Goal: Communication & Community: Answer question/provide support

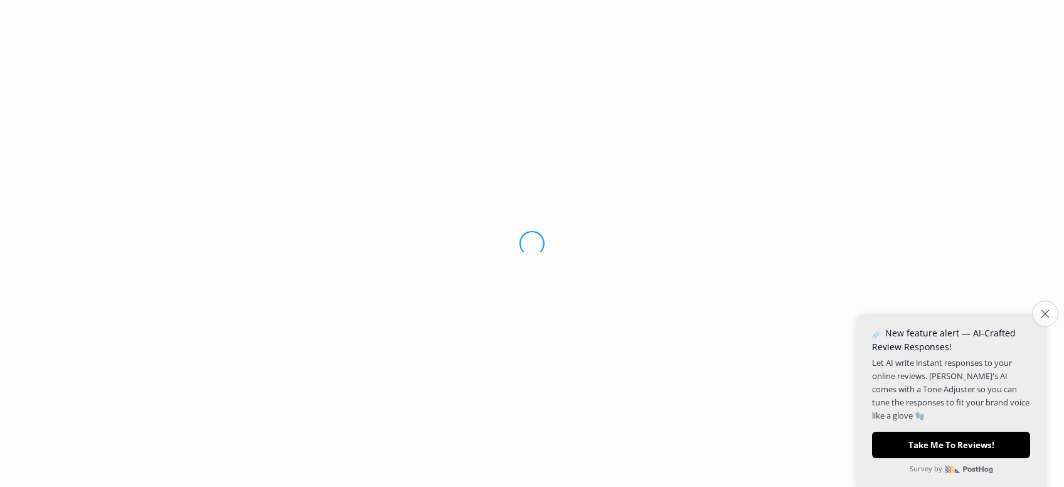
click at [1051, 315] on button "Close survey" at bounding box center [1045, 314] width 26 height 26
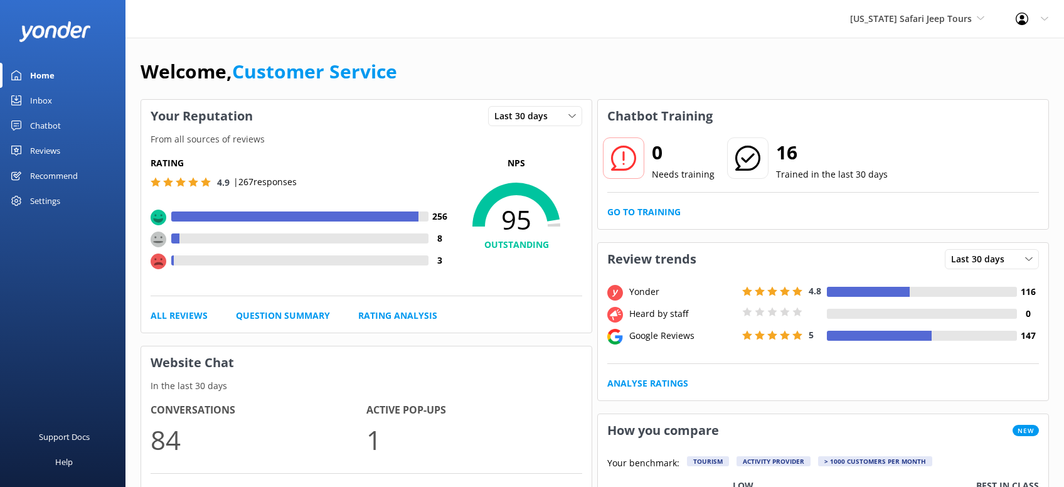
click at [58, 155] on div "Reviews" at bounding box center [45, 150] width 30 height 25
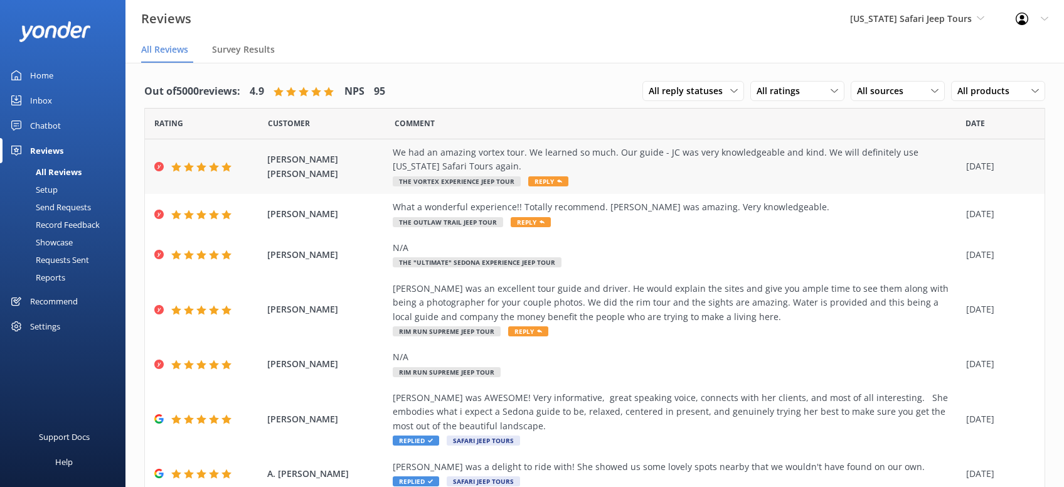
click at [548, 179] on span "Reply" at bounding box center [548, 181] width 40 height 10
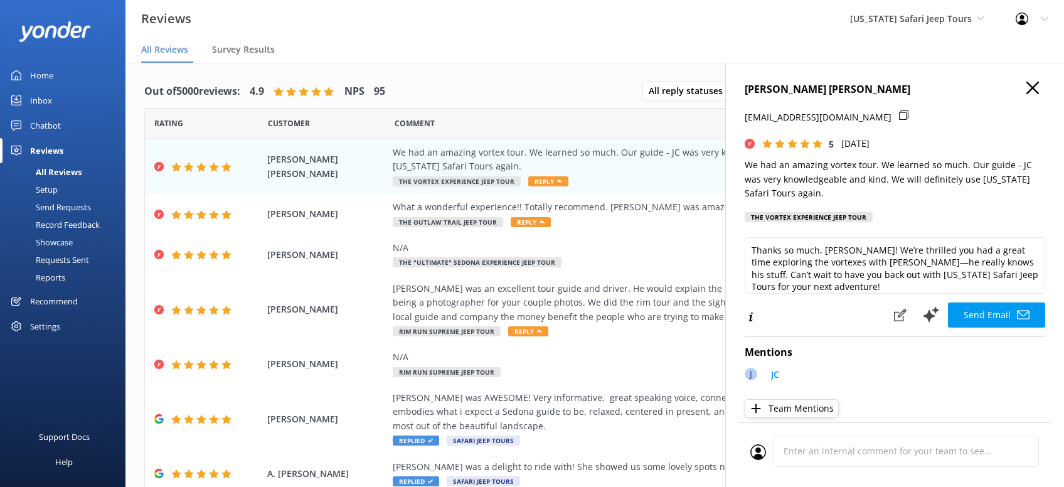
scroll to position [80, 0]
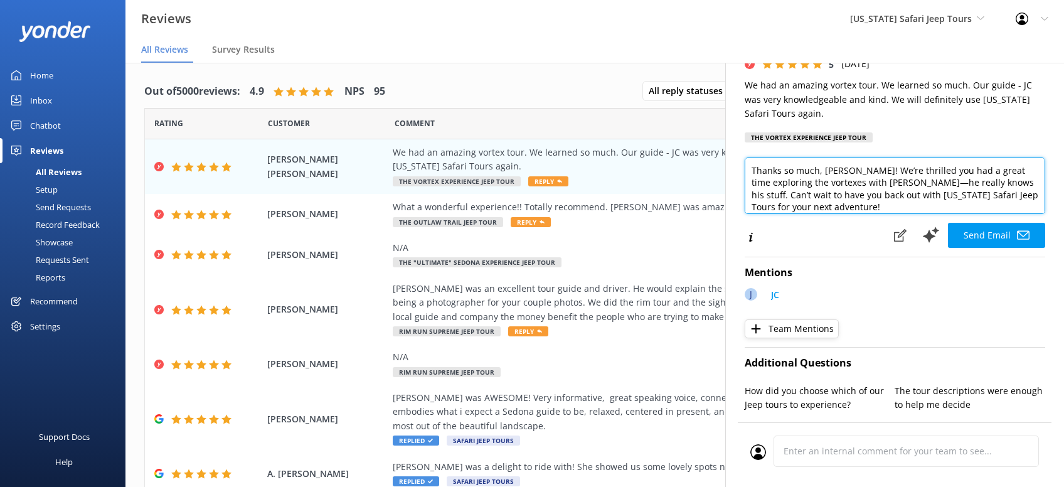
click at [1030, 203] on textarea "Thanks so much, [PERSON_NAME]! We’re thrilled you had a great time exploring th…" at bounding box center [895, 186] width 301 height 56
type textarea "Thanks so much, [PERSON_NAME]! We’re thrilled you had a great time exploring th…"
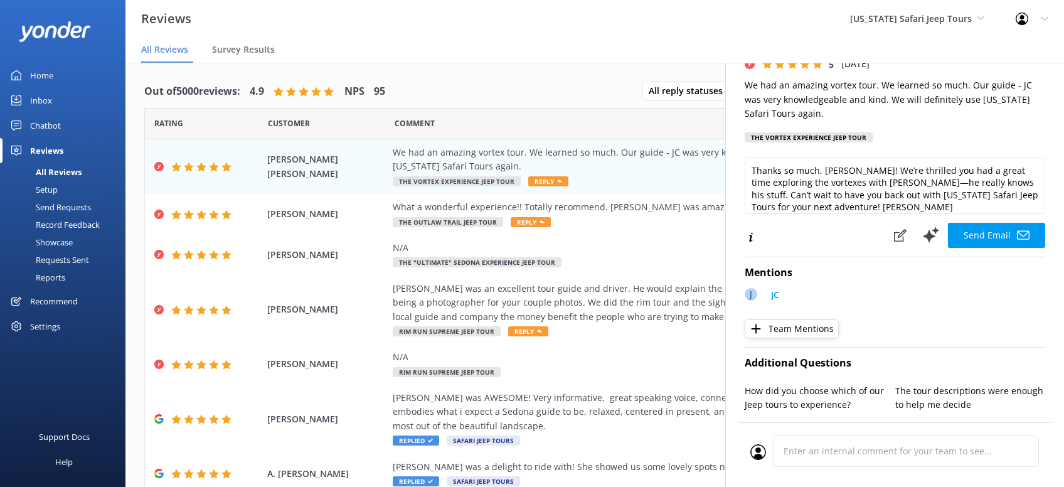
click at [1032, 246] on div "[PERSON_NAME] [PERSON_NAME] [EMAIL_ADDRESS][DOMAIN_NAME] 5 [DATE] We had an ama…" at bounding box center [895, 306] width 339 height 487
click at [992, 234] on button "Send Email" at bounding box center [996, 235] width 97 height 25
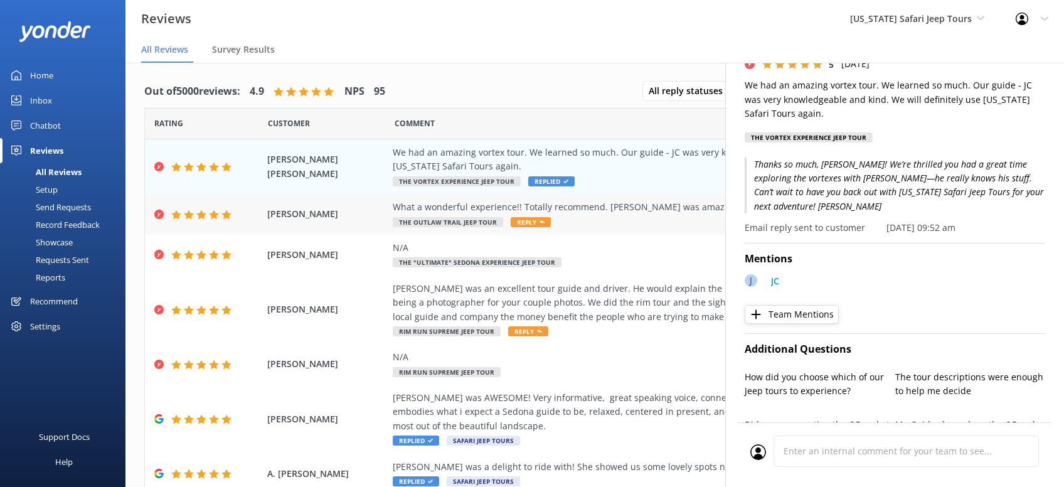
click at [544, 225] on span "Reply" at bounding box center [531, 222] width 40 height 10
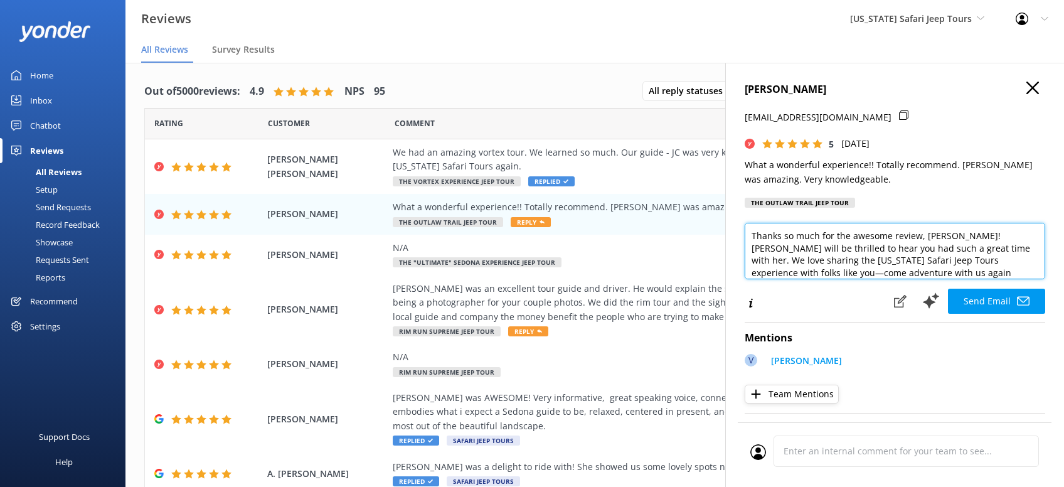
click at [902, 279] on textarea "Thanks so much for the awesome review, [PERSON_NAME]! [PERSON_NAME] will be thr…" at bounding box center [895, 251] width 301 height 56
type textarea "Thanks so much for the awesome review, [PERSON_NAME]! [PERSON_NAME] will be thr…"
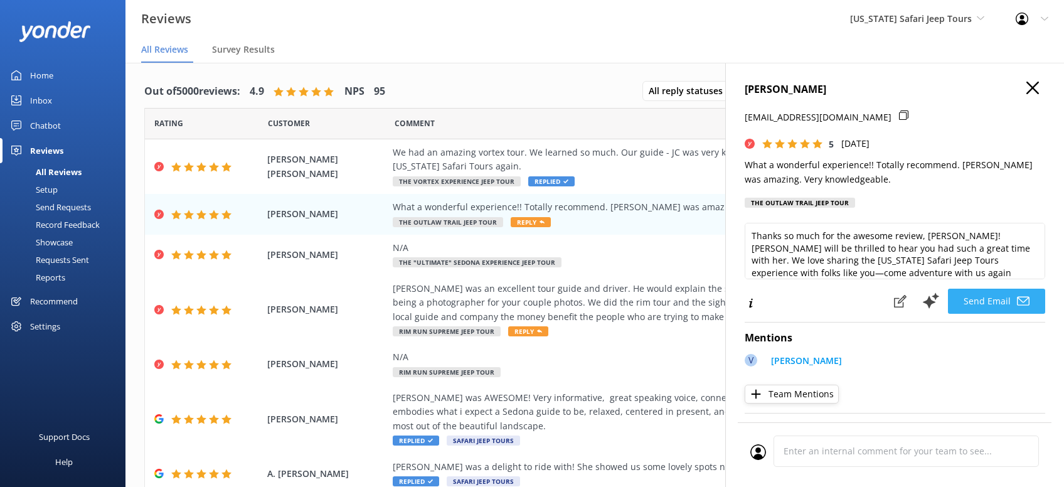
click at [980, 314] on button "Send Email" at bounding box center [996, 301] width 97 height 25
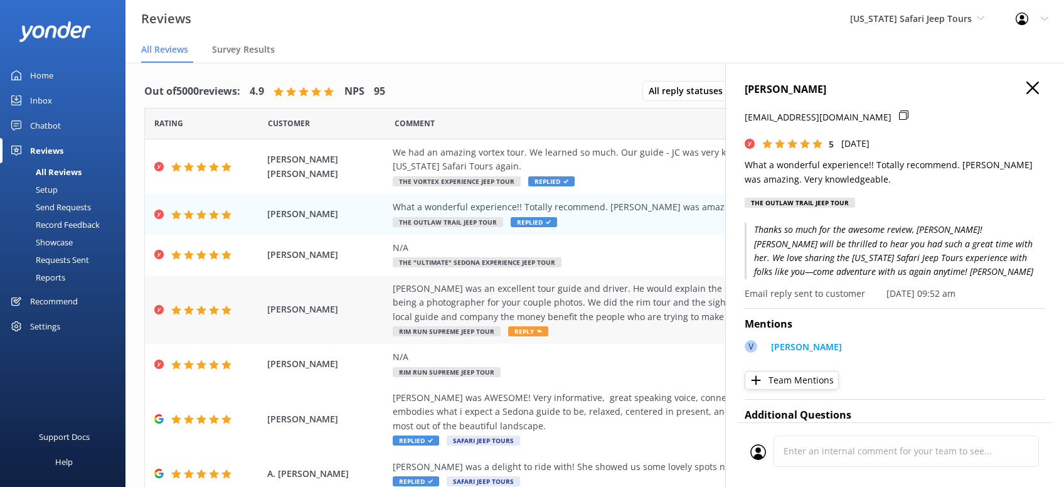
click at [527, 326] on div "[PERSON_NAME] was an excellent tour guide and driver. He would explain the site…" at bounding box center [676, 310] width 567 height 56
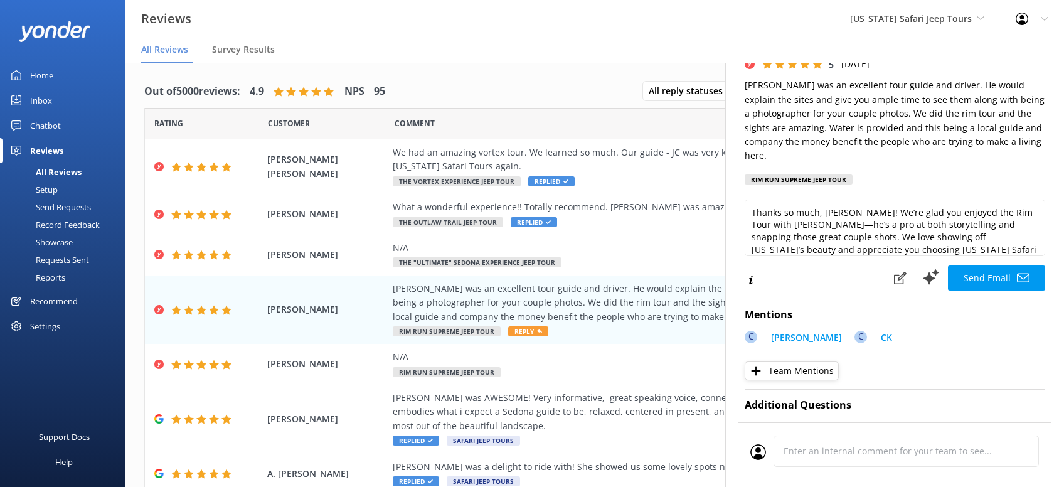
scroll to position [19, 0]
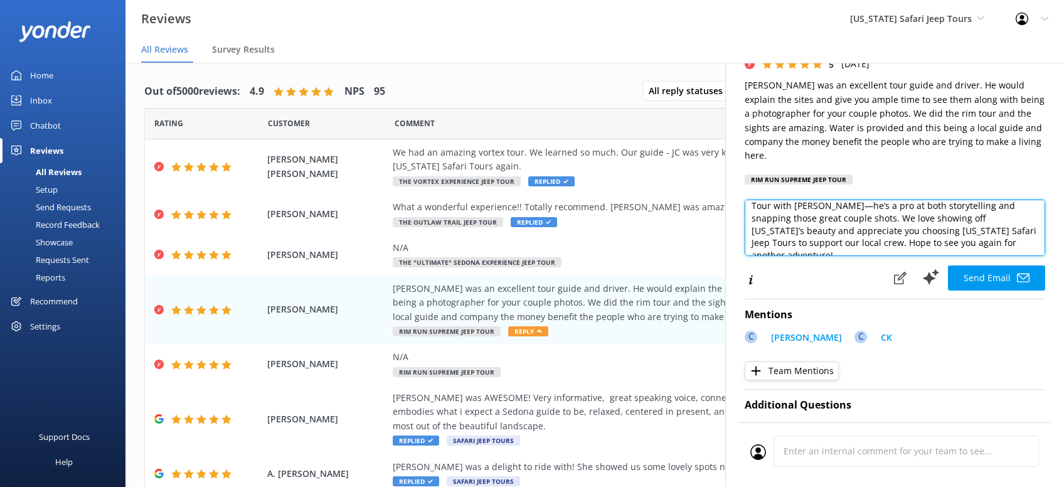
click at [927, 221] on textarea "Thanks so much, [PERSON_NAME]! We’re glad you enjoyed the Rim Tour with [PERSON…" at bounding box center [895, 228] width 301 height 56
click at [921, 229] on textarea "Thanks so much, [PERSON_NAME]! We’re glad you enjoyed the Rim Tour with [PERSON…" at bounding box center [895, 228] width 301 height 56
drag, startPoint x: 971, startPoint y: 232, endPoint x: 905, endPoint y: 240, distance: 66.4
click at [905, 240] on textarea "Thanks so much, [PERSON_NAME]! We’re glad you enjoyed the Rim Tour with [PERSON…" at bounding box center [895, 228] width 301 height 56
type textarea "Thanks so much, [PERSON_NAME]! We’re glad you enjoyed the Rim Tour with [PERSON…"
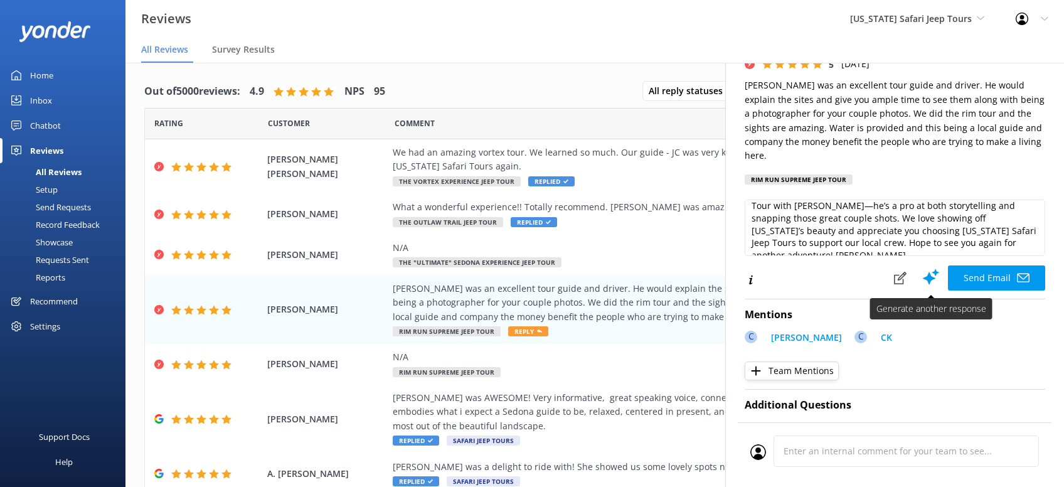
drag, startPoint x: 977, startPoint y: 260, endPoint x: 978, endPoint y: 253, distance: 7.0
click at [978, 265] on button "Send Email" at bounding box center [996, 277] width 97 height 25
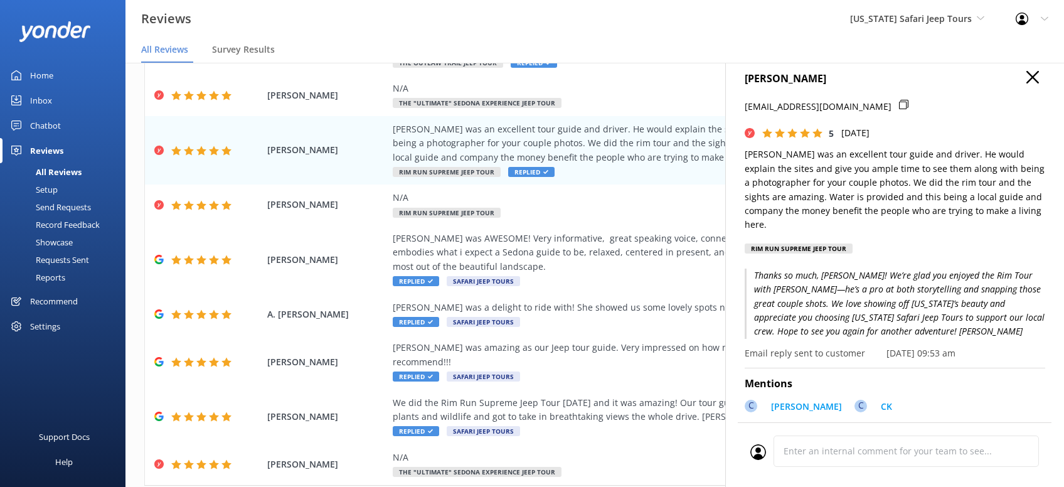
scroll to position [0, 0]
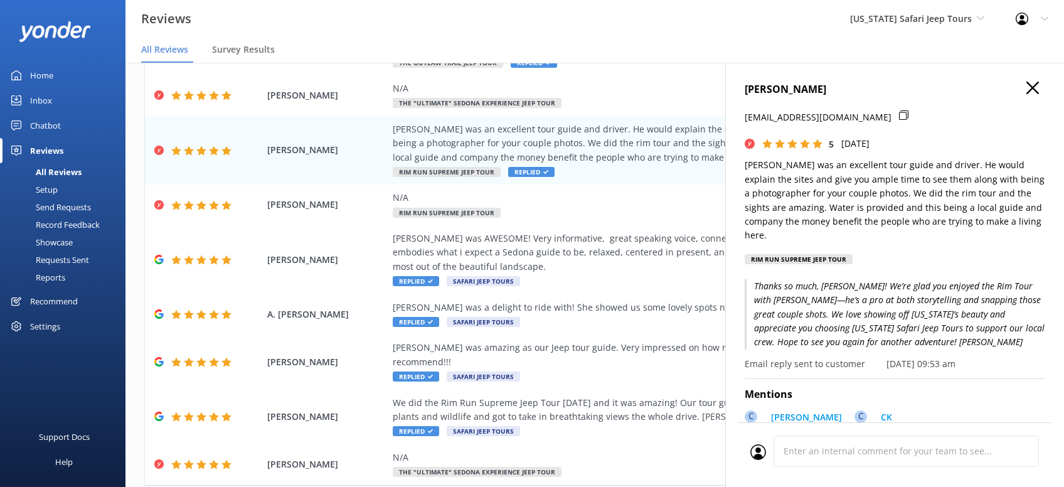
click at [1029, 87] on icon "button" at bounding box center [1033, 88] width 13 height 13
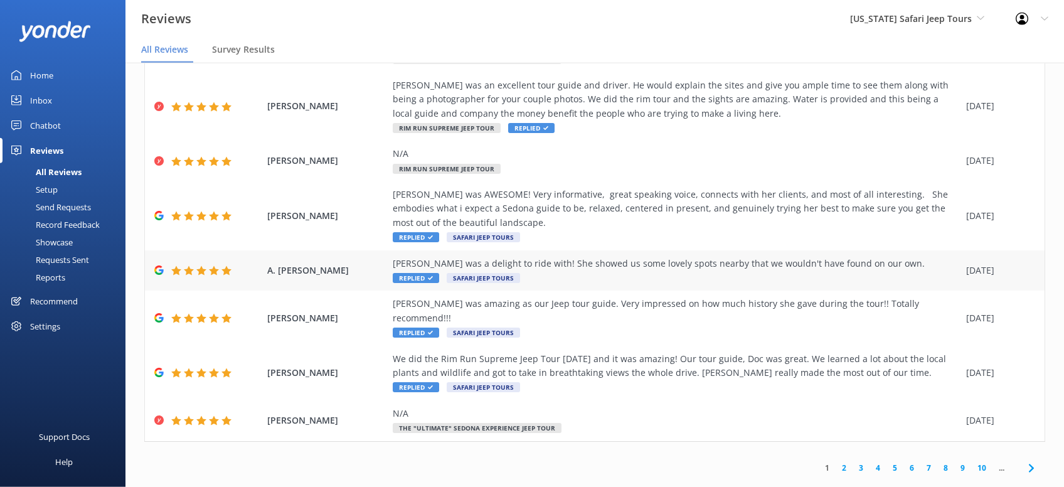
scroll to position [24, 0]
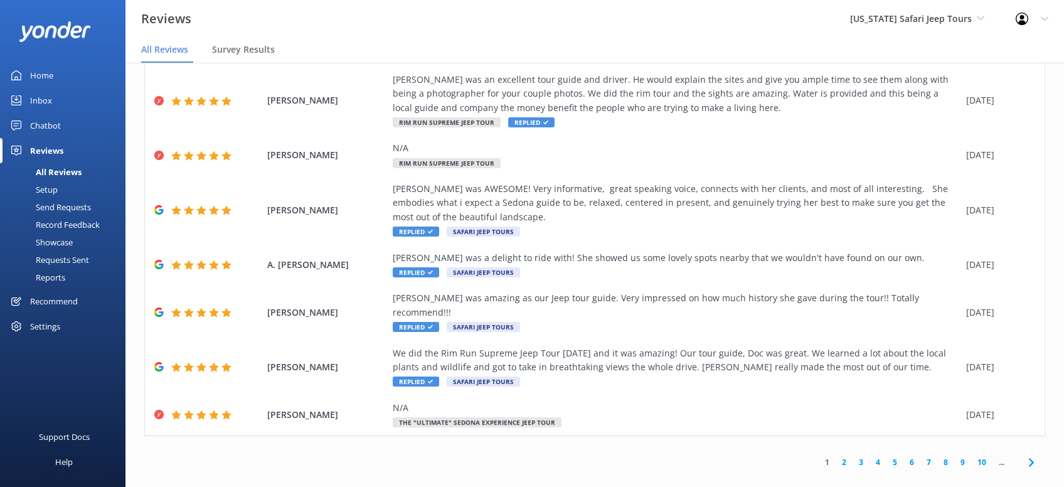
click at [1034, 455] on icon at bounding box center [1031, 462] width 15 height 15
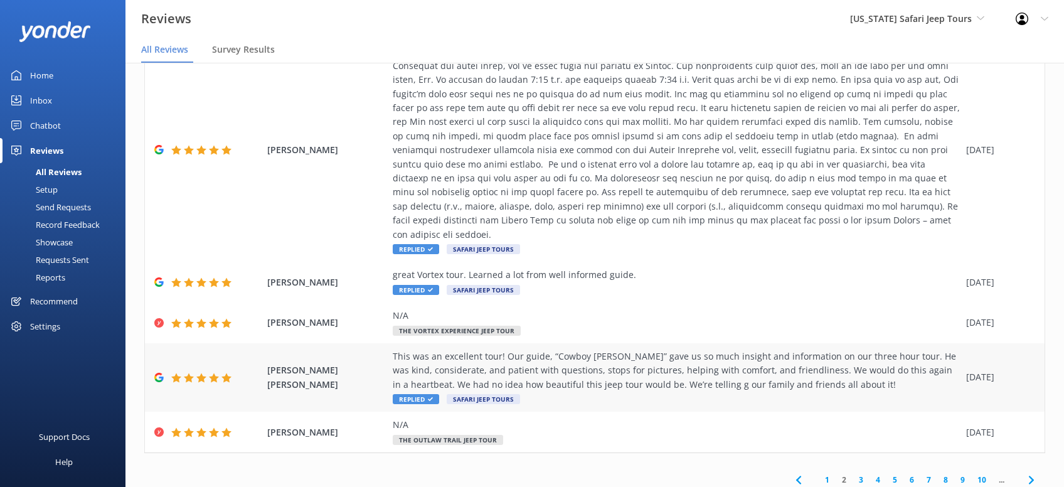
scroll to position [339, 0]
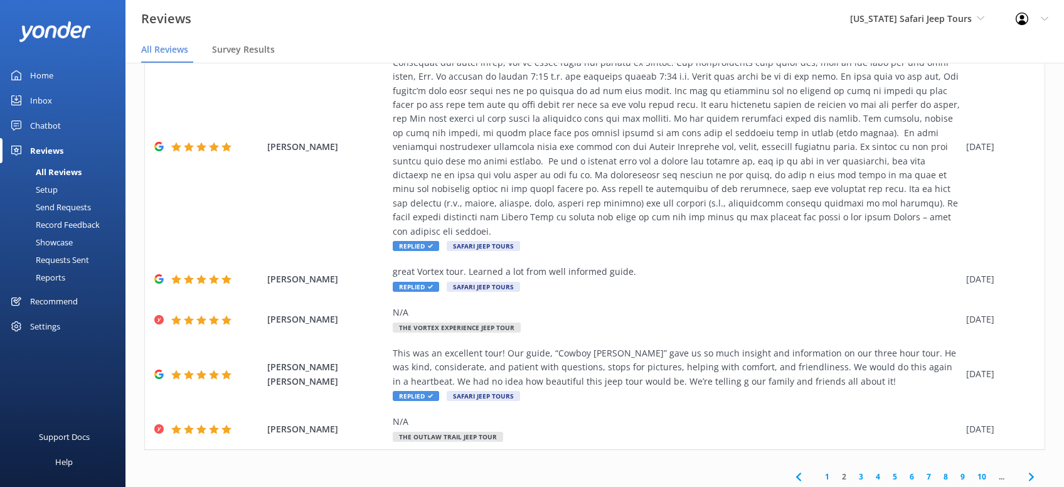
click at [1034, 469] on icon at bounding box center [1031, 476] width 15 height 15
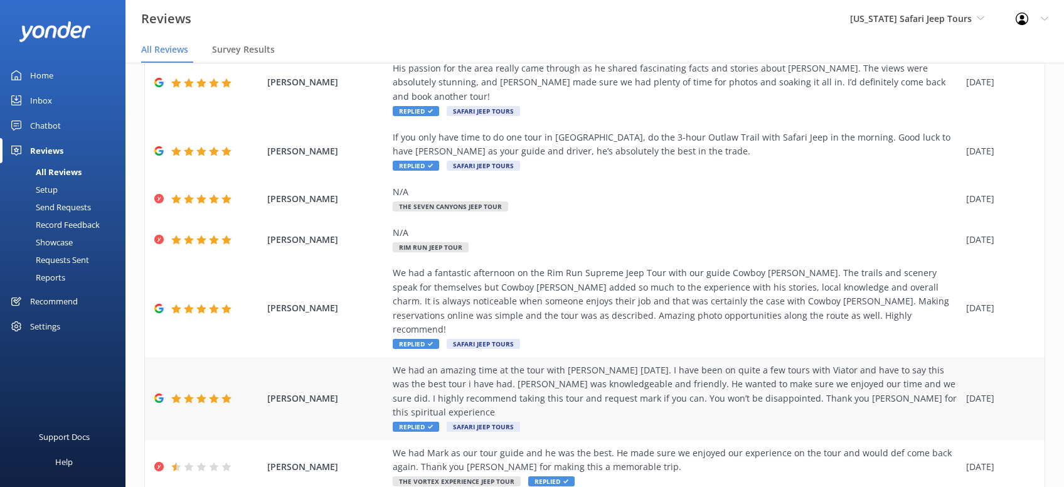
scroll to position [311, 0]
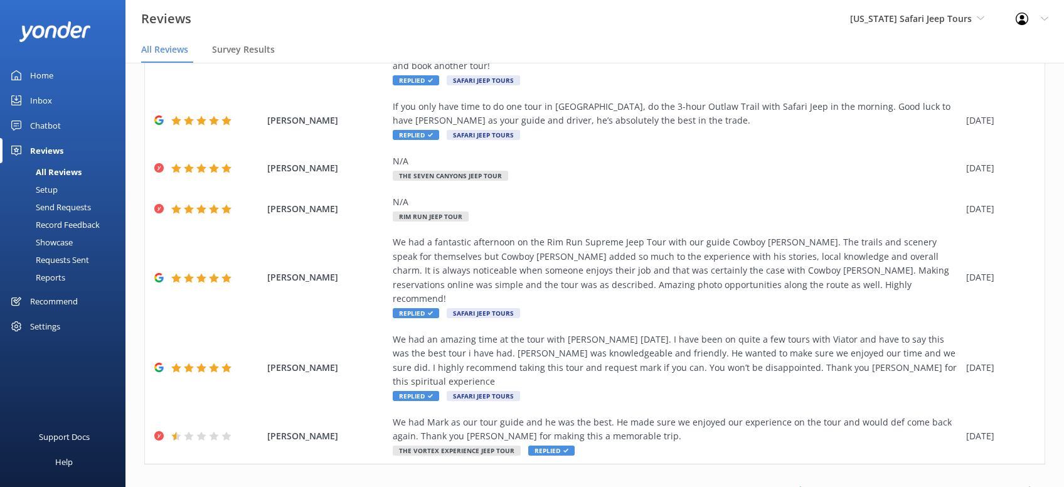
click at [1029, 483] on icon at bounding box center [1031, 490] width 15 height 15
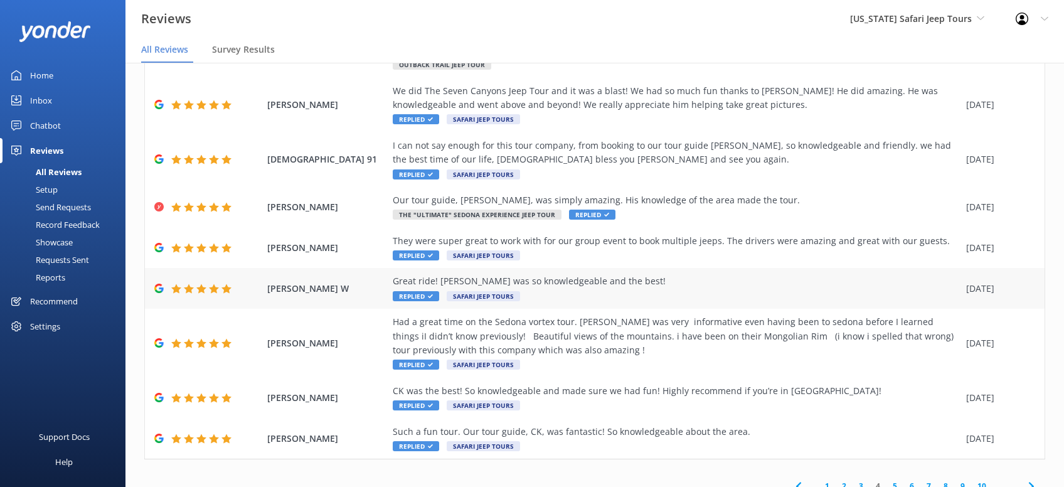
scroll to position [156, 0]
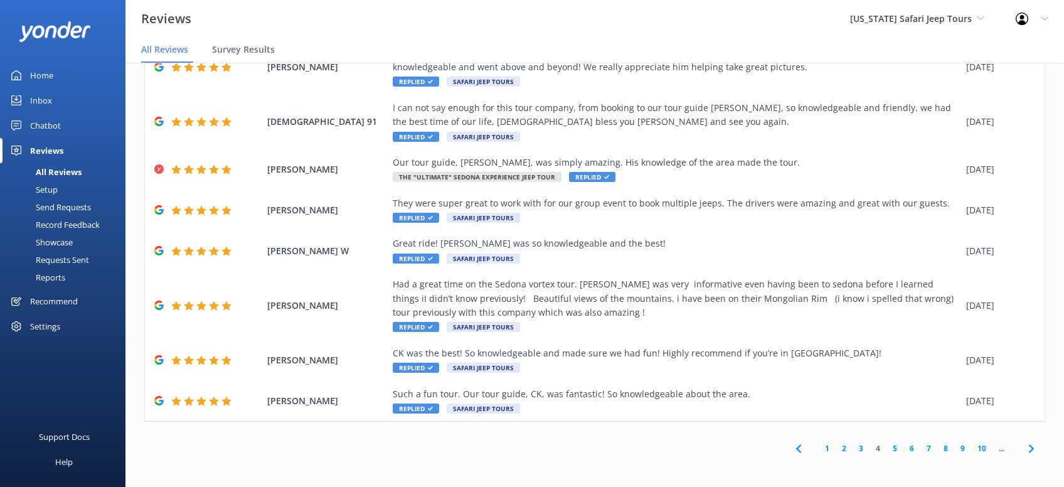
click at [1021, 451] on span at bounding box center [1031, 448] width 28 height 28
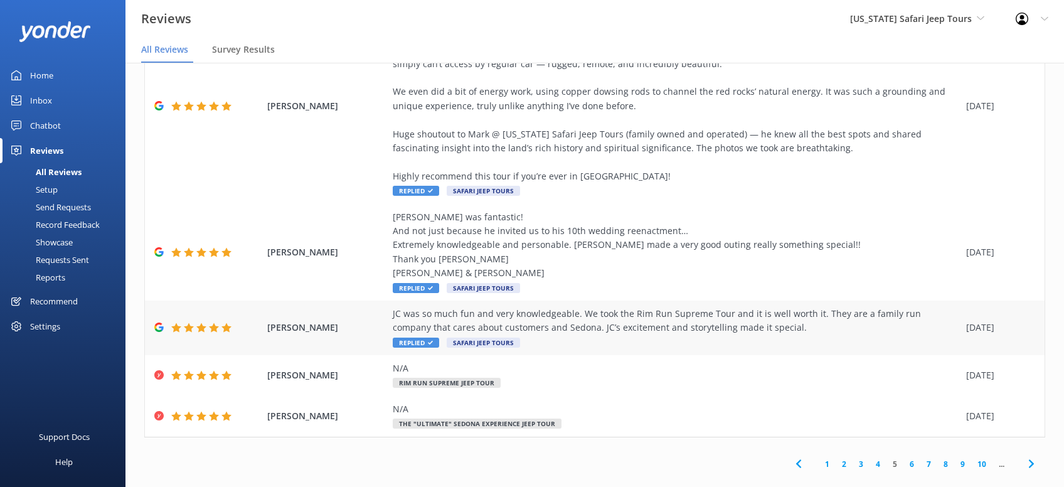
scroll to position [367, 0]
click at [1041, 449] on span at bounding box center [1031, 463] width 28 height 28
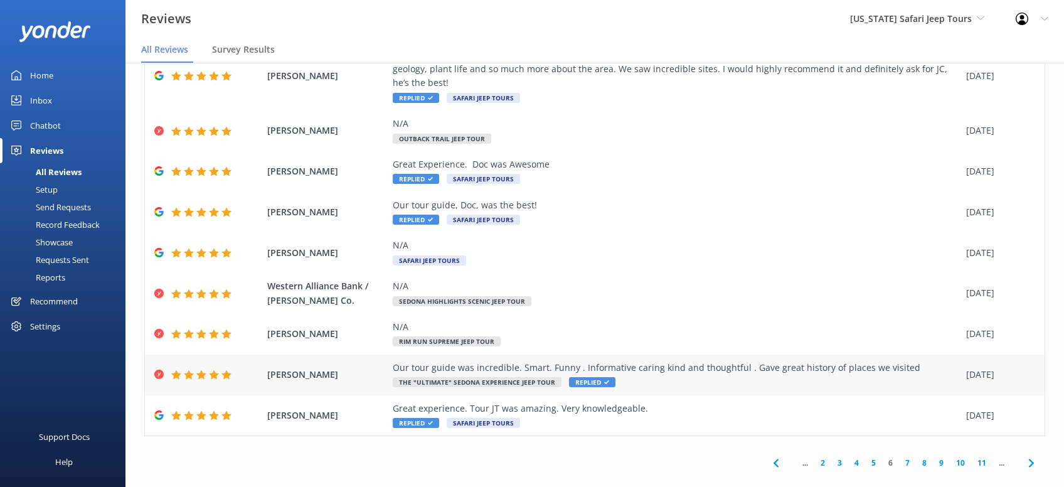
scroll to position [142, 0]
click at [1036, 455] on icon at bounding box center [1031, 462] width 15 height 15
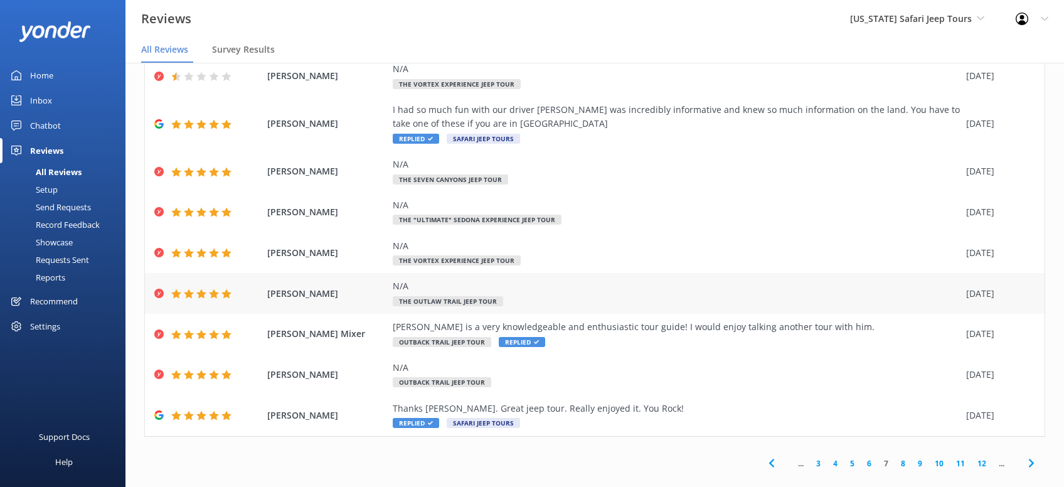
scroll to position [128, 0]
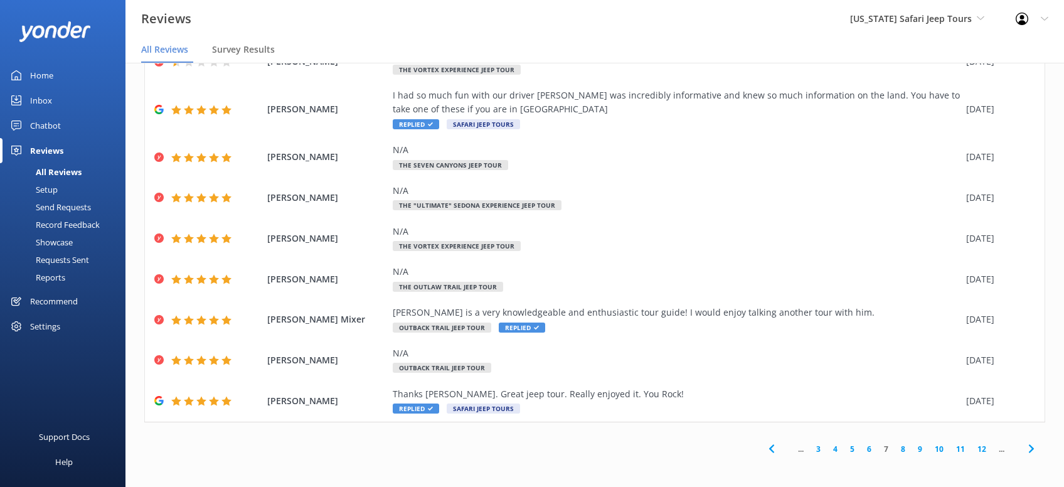
click at [1041, 451] on span at bounding box center [1031, 449] width 28 height 28
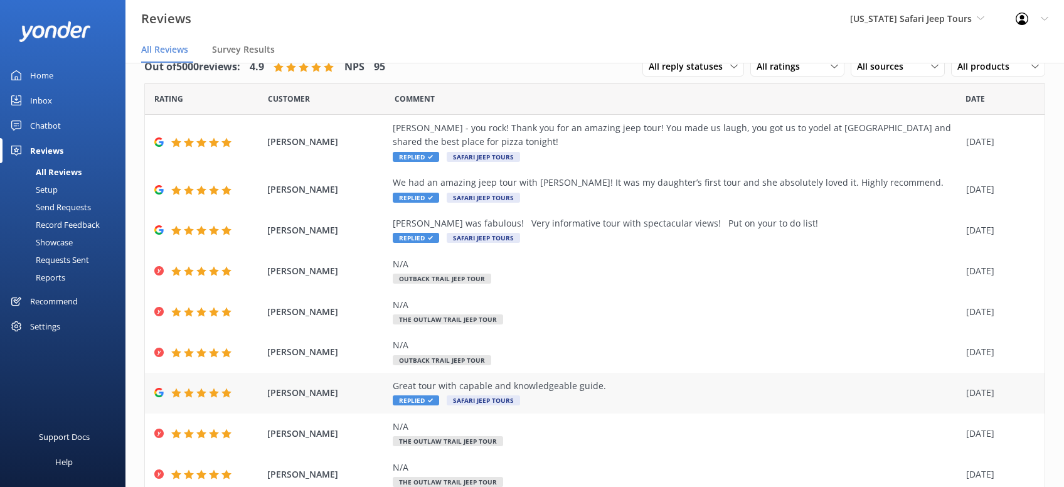
scroll to position [114, 0]
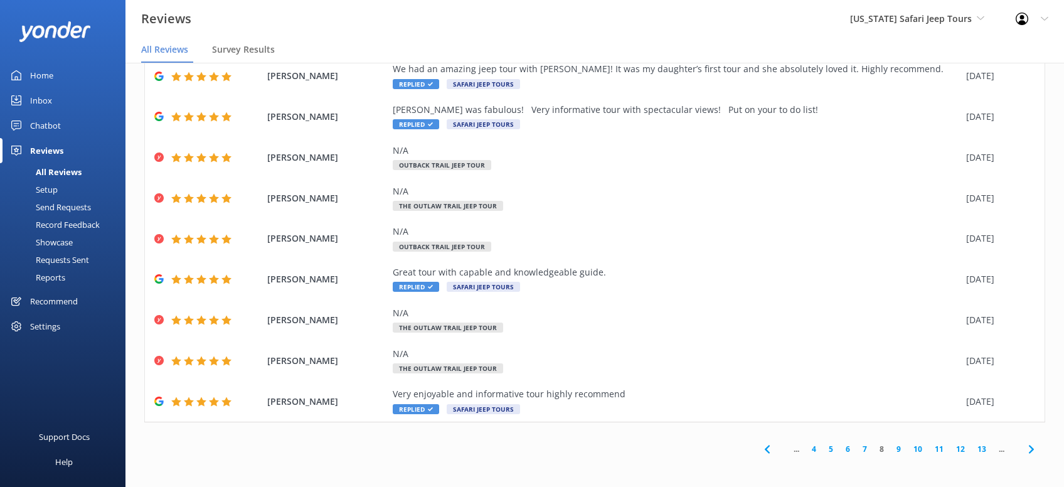
click at [1025, 449] on icon at bounding box center [1031, 449] width 15 height 15
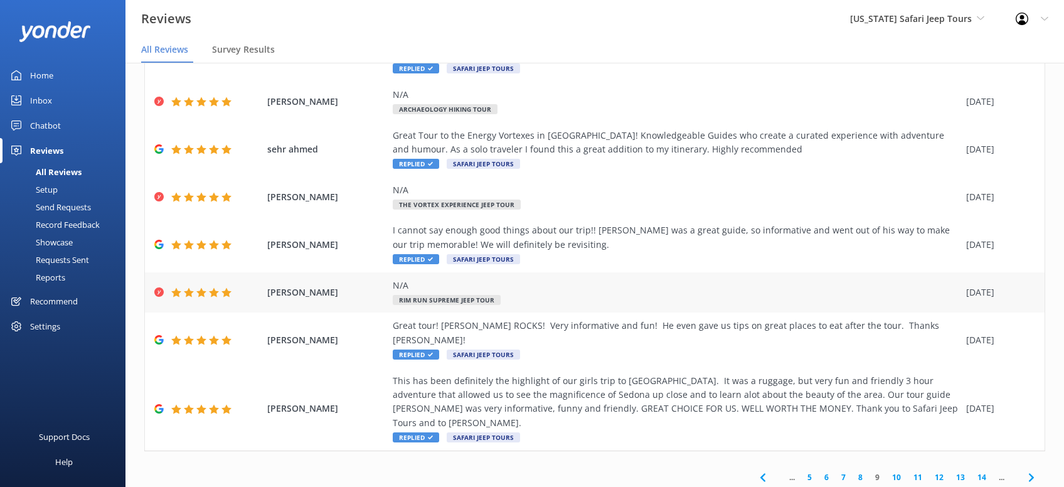
scroll to position [171, 0]
click at [1036, 469] on icon at bounding box center [1031, 476] width 15 height 15
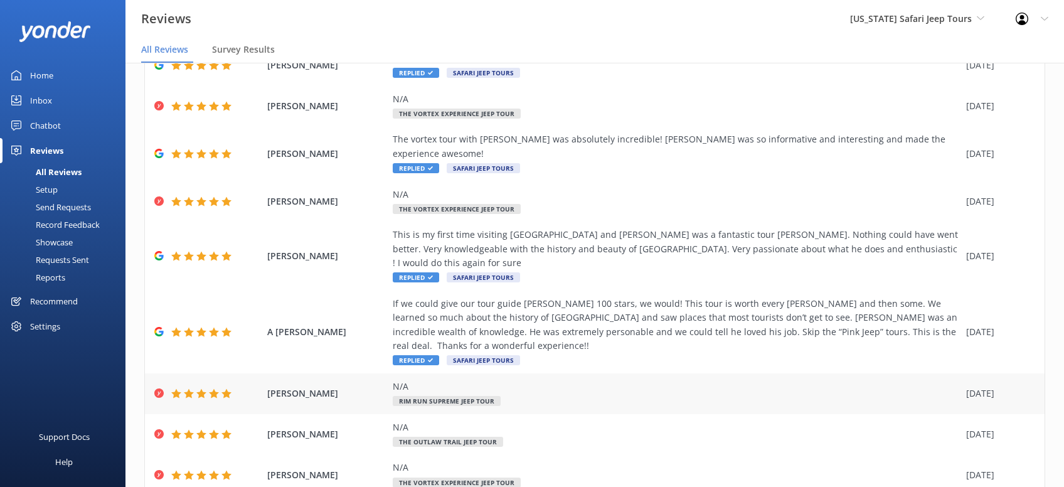
scroll to position [142, 0]
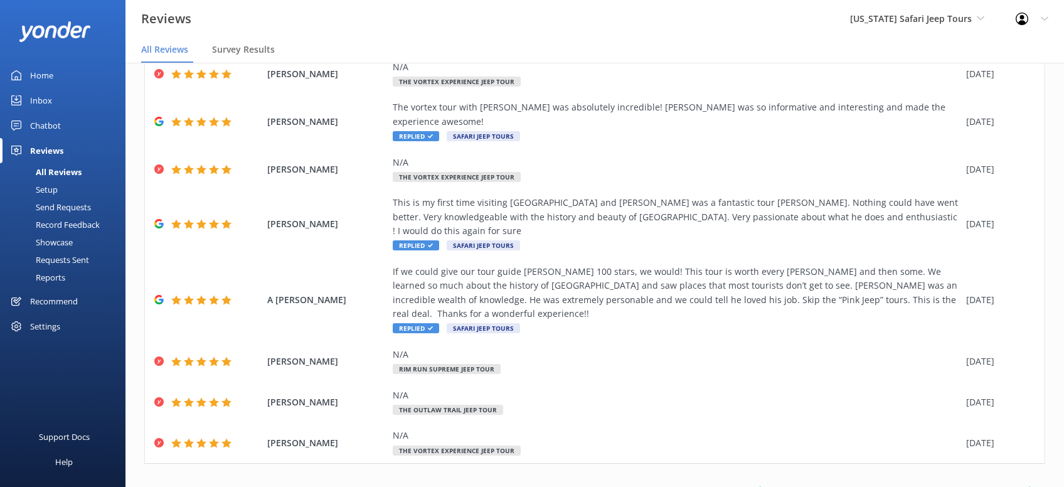
click at [1031, 486] on use at bounding box center [1031, 490] width 5 height 8
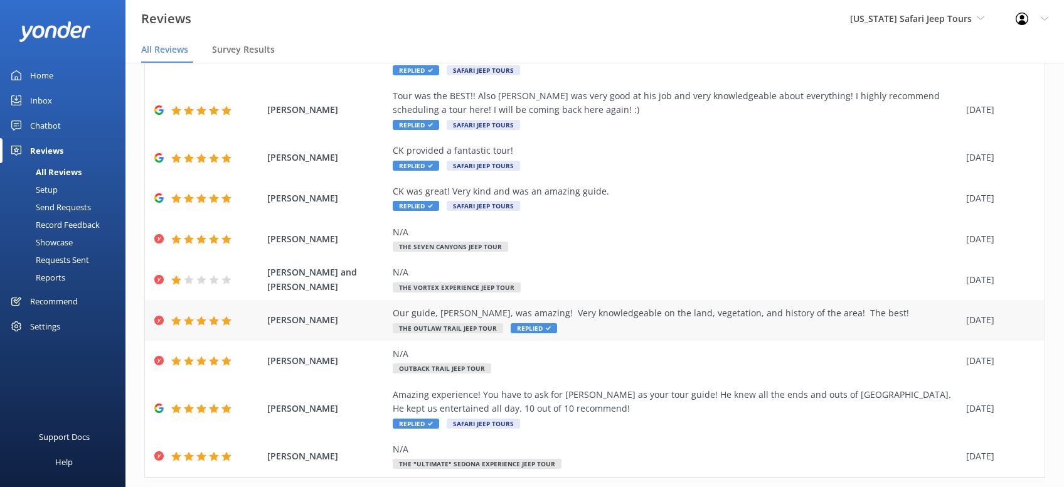
scroll to position [171, 0]
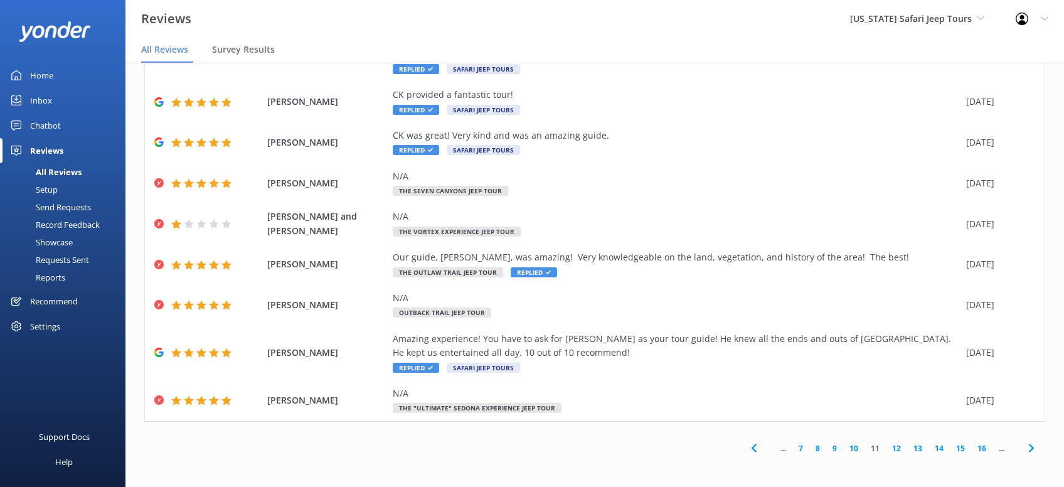
click at [1039, 452] on span at bounding box center [1031, 448] width 28 height 28
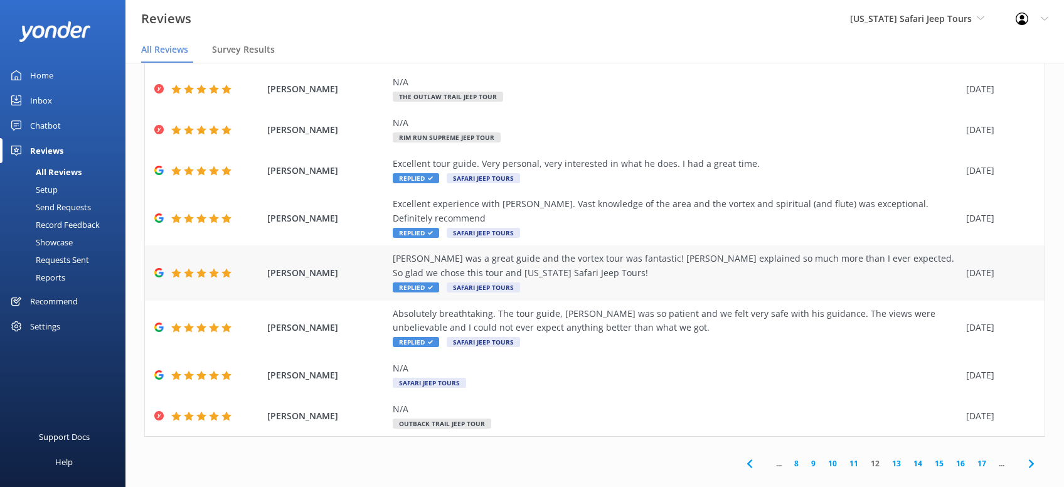
scroll to position [142, 0]
drag, startPoint x: 1029, startPoint y: 446, endPoint x: 1014, endPoint y: 423, distance: 27.3
click at [1030, 455] on icon at bounding box center [1031, 462] width 15 height 15
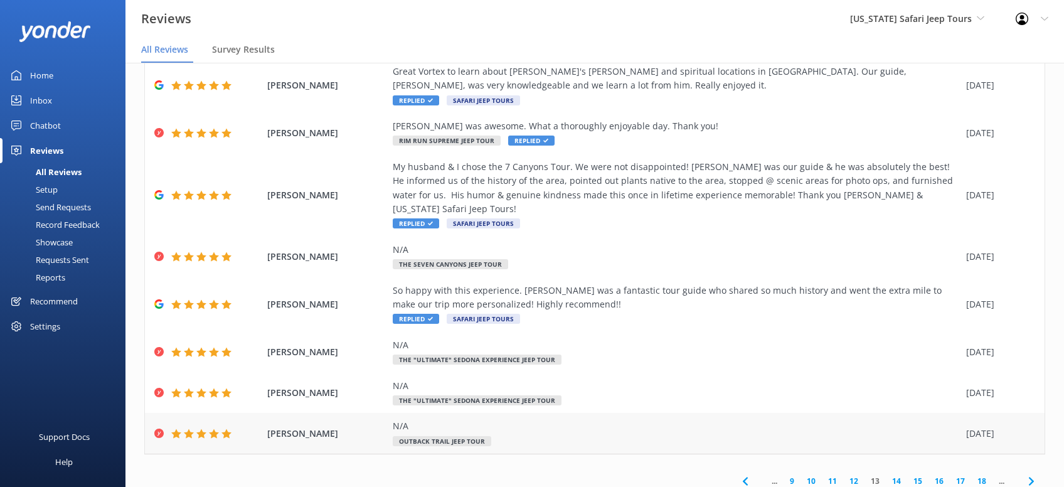
scroll to position [227, 0]
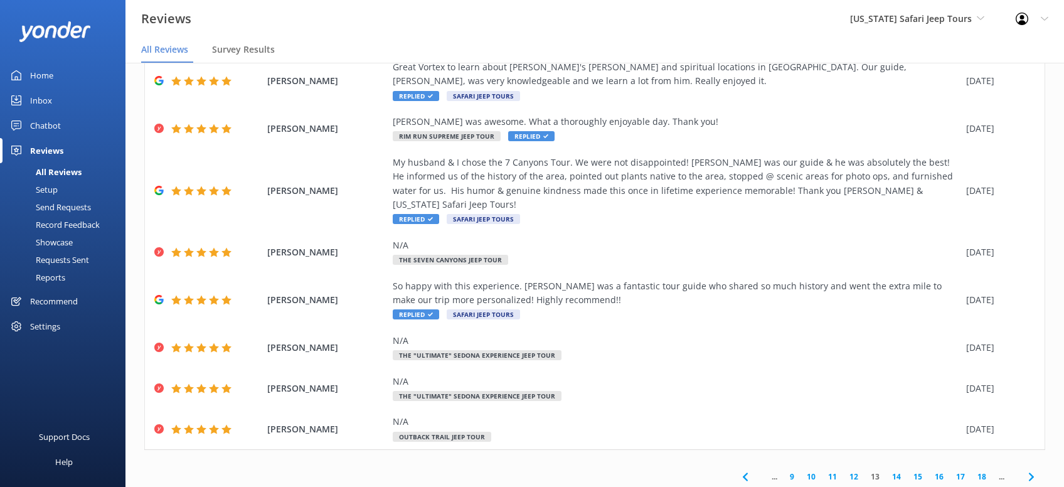
drag, startPoint x: 1024, startPoint y: 444, endPoint x: 1024, endPoint y: 428, distance: 15.7
click at [1024, 463] on span at bounding box center [1031, 477] width 28 height 28
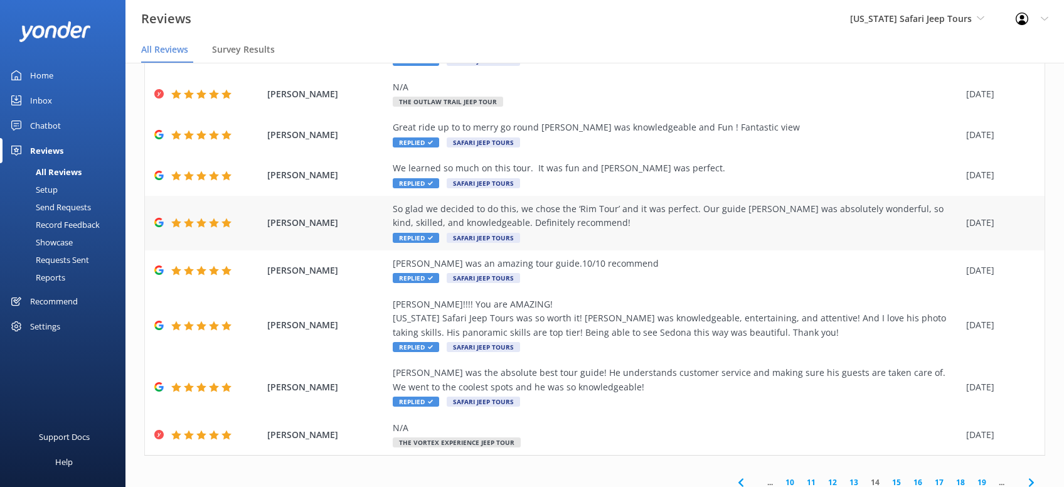
scroll to position [0, 0]
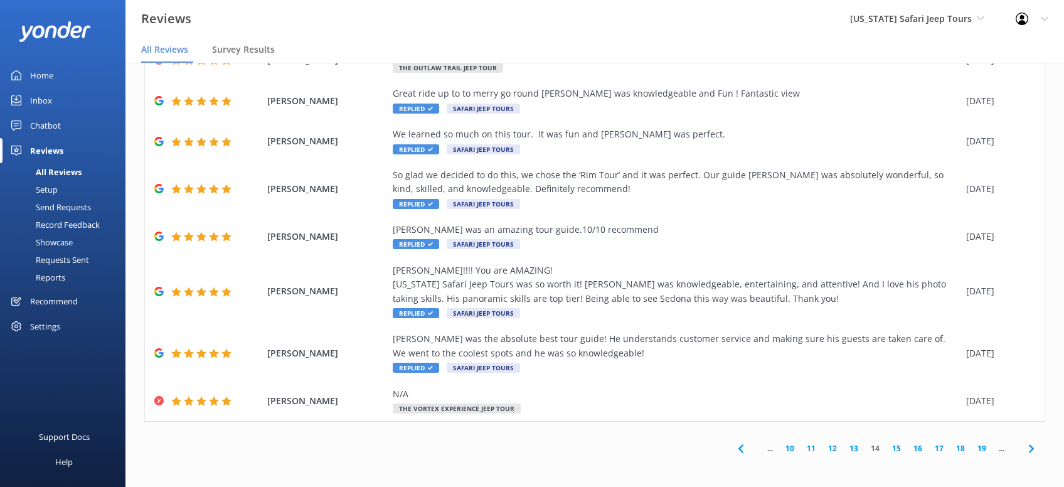
drag, startPoint x: 1034, startPoint y: 442, endPoint x: 1037, endPoint y: 423, distance: 19.6
click at [1034, 441] on span at bounding box center [1031, 448] width 28 height 28
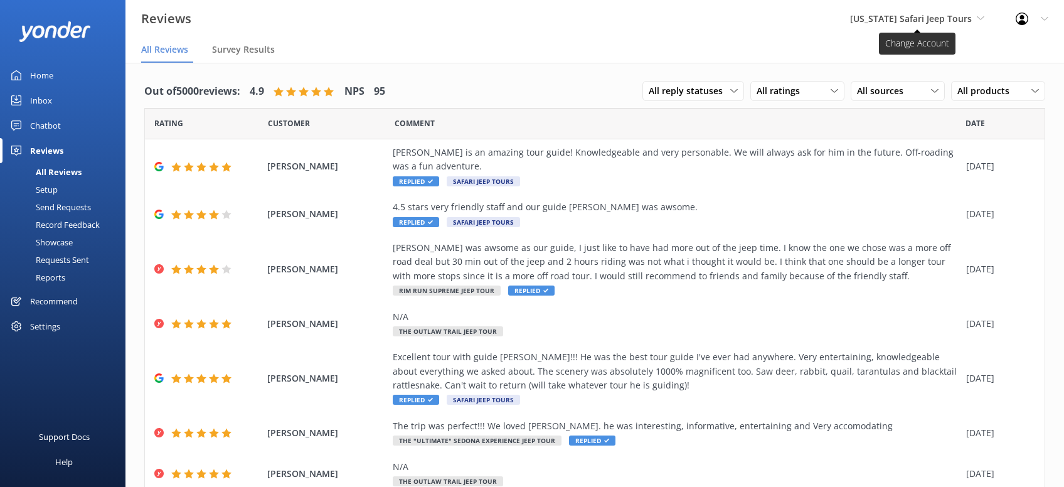
click at [975, 21] on span "[US_STATE] Safari Jeep Tours" at bounding box center [917, 19] width 134 height 14
click at [921, 57] on link "[GEOGRAPHIC_DATA]" at bounding box center [898, 53] width 126 height 30
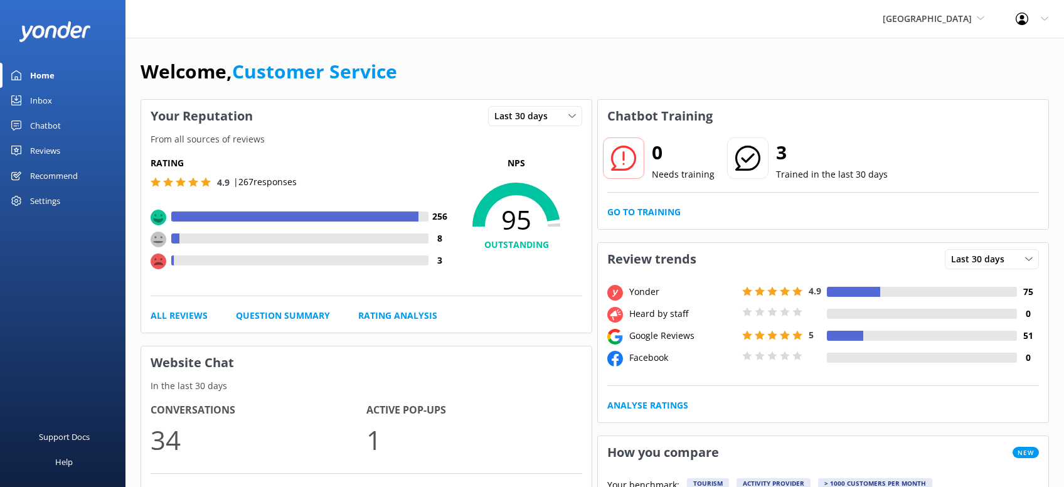
click at [57, 147] on div "Reviews" at bounding box center [45, 150] width 30 height 25
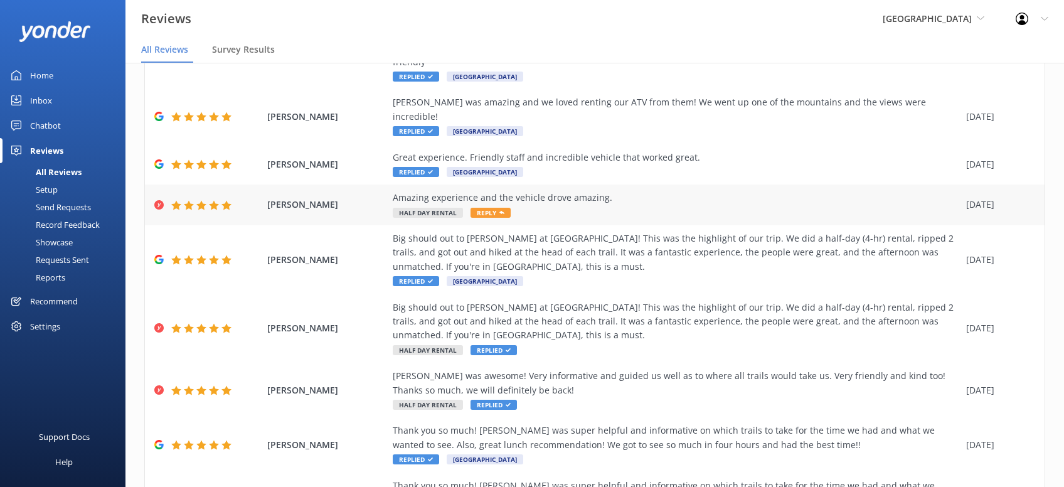
drag, startPoint x: 489, startPoint y: 186, endPoint x: 491, endPoint y: 193, distance: 6.6
click at [489, 208] on span "Reply" at bounding box center [491, 213] width 40 height 10
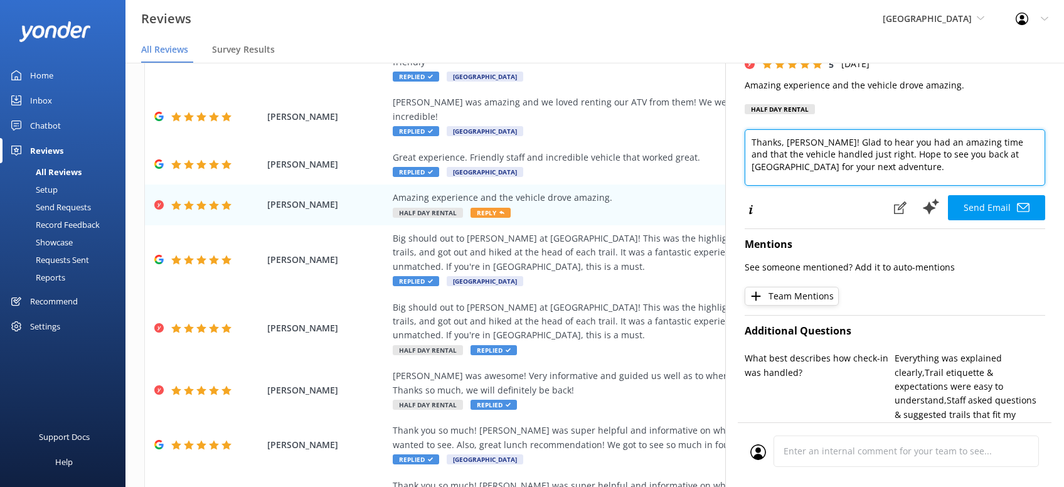
click at [896, 168] on textarea "Thanks, [PERSON_NAME]! Glad to hear you had an amazing time and that the vehicl…" at bounding box center [895, 157] width 301 height 56
type textarea "Thanks, [PERSON_NAME]! Glad to hear you had an amazing time and that the vehicl…"
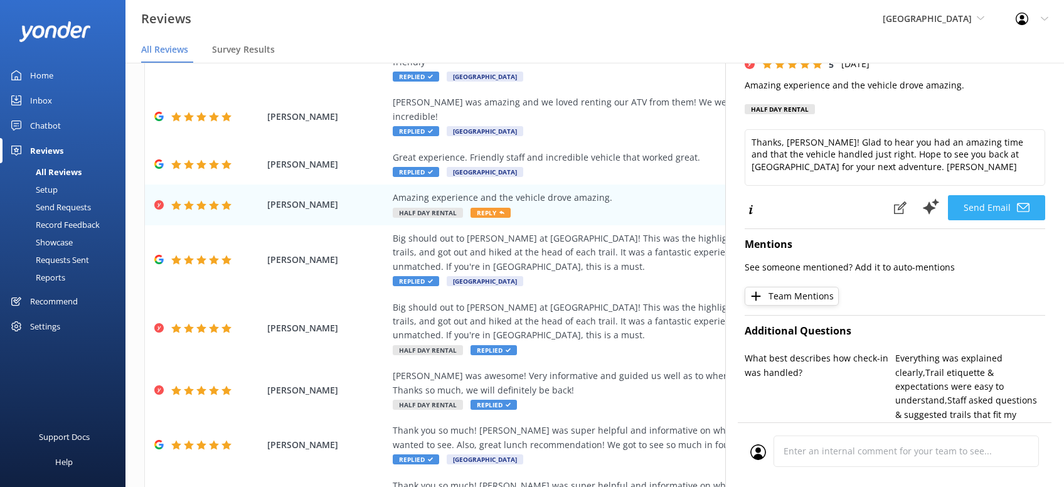
click at [983, 203] on button "Send Email" at bounding box center [996, 207] width 97 height 25
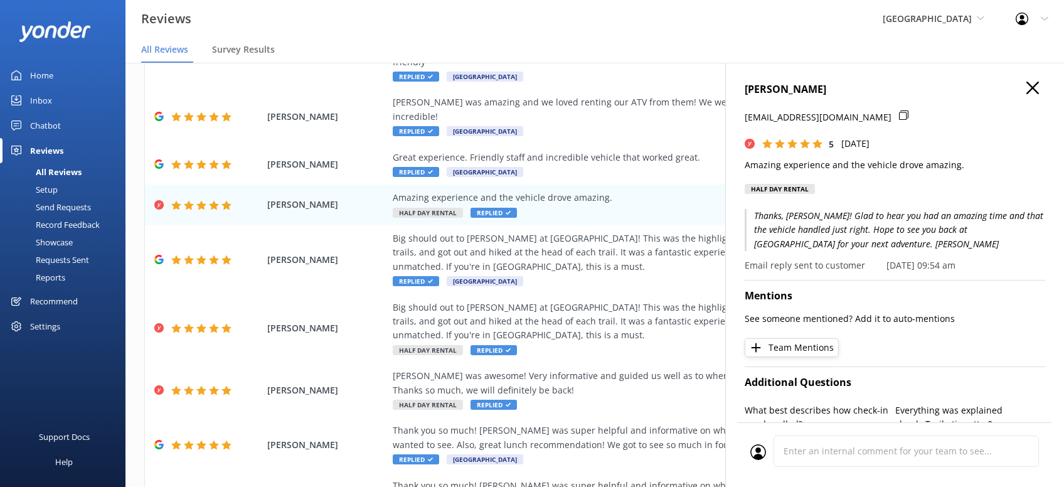
click at [1038, 88] on icon "button" at bounding box center [1033, 88] width 13 height 13
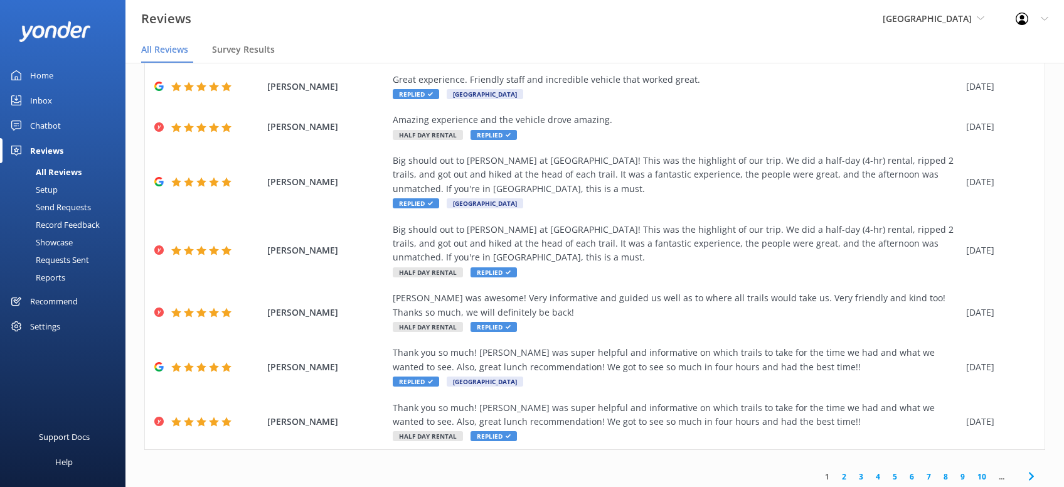
click at [1037, 469] on icon at bounding box center [1031, 476] width 15 height 15
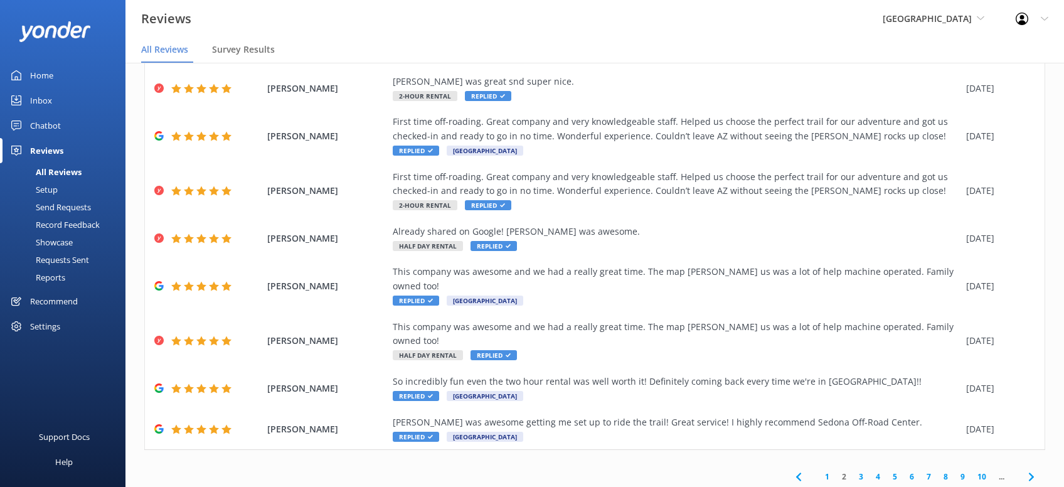
click at [1032, 469] on icon at bounding box center [1031, 476] width 15 height 15
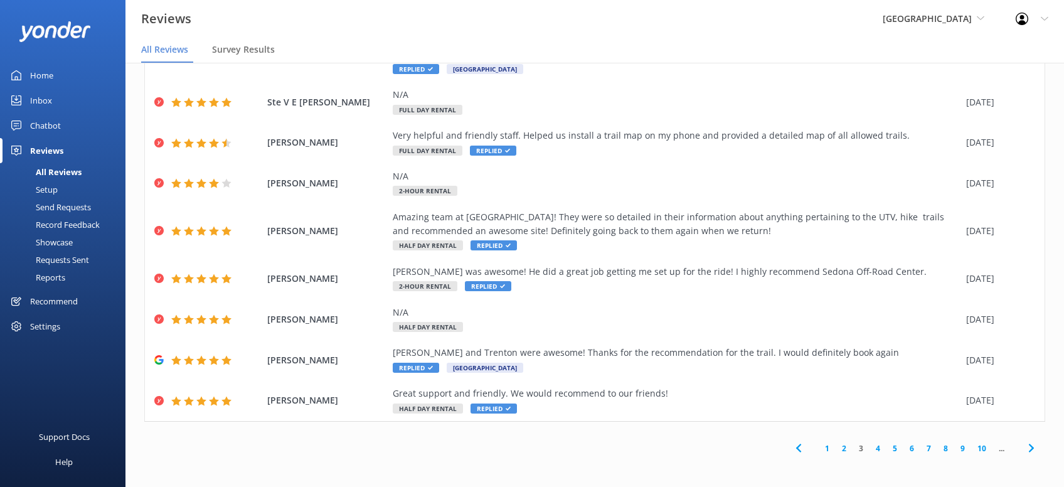
click at [1035, 451] on icon at bounding box center [1031, 448] width 15 height 15
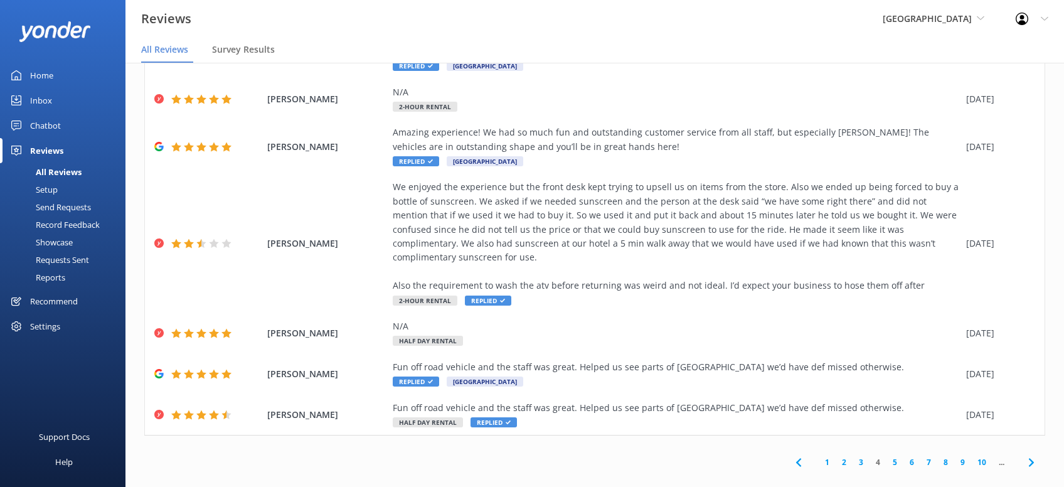
click at [1034, 455] on icon at bounding box center [1031, 462] width 15 height 15
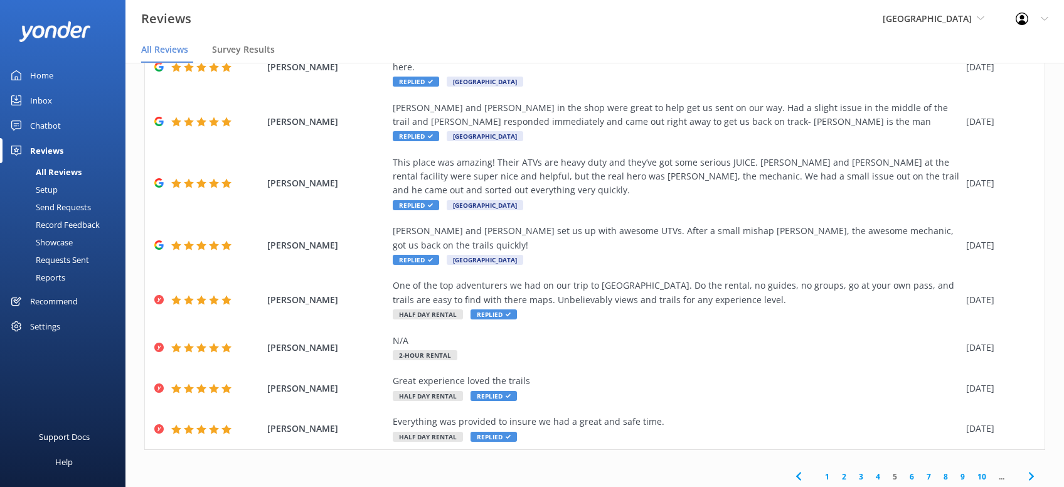
click at [1039, 463] on span at bounding box center [1031, 477] width 28 height 28
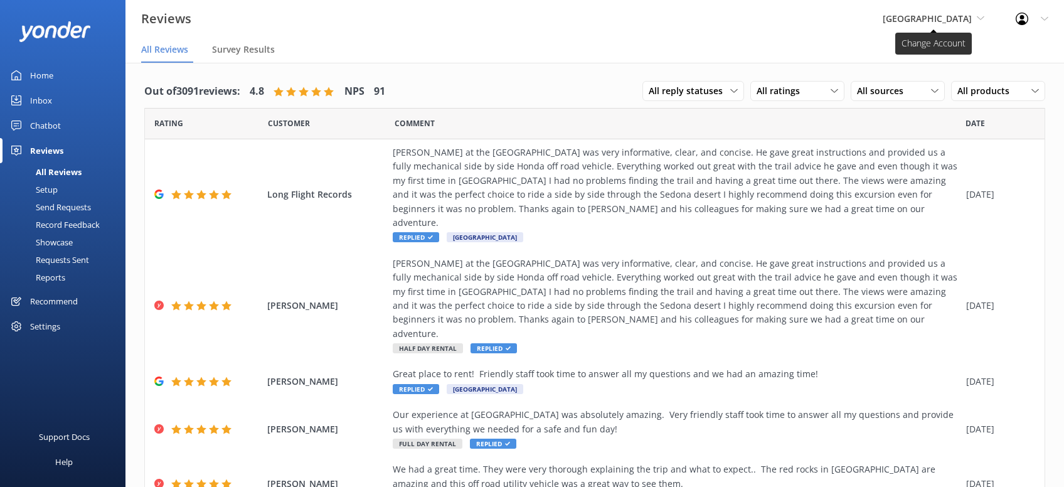
click at [983, 18] on use at bounding box center [980, 18] width 7 height 4
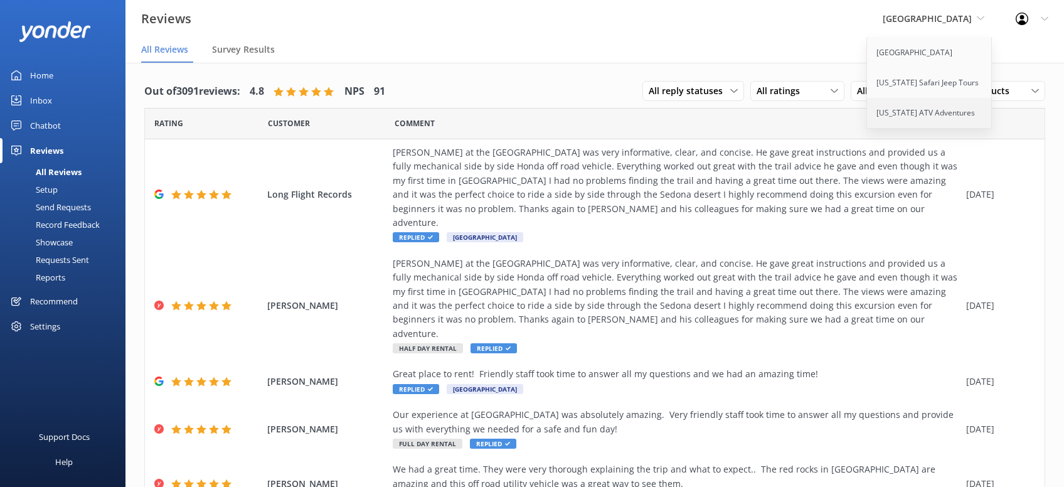
click at [925, 110] on link "[US_STATE] ATV Adventures" at bounding box center [930, 113] width 126 height 30
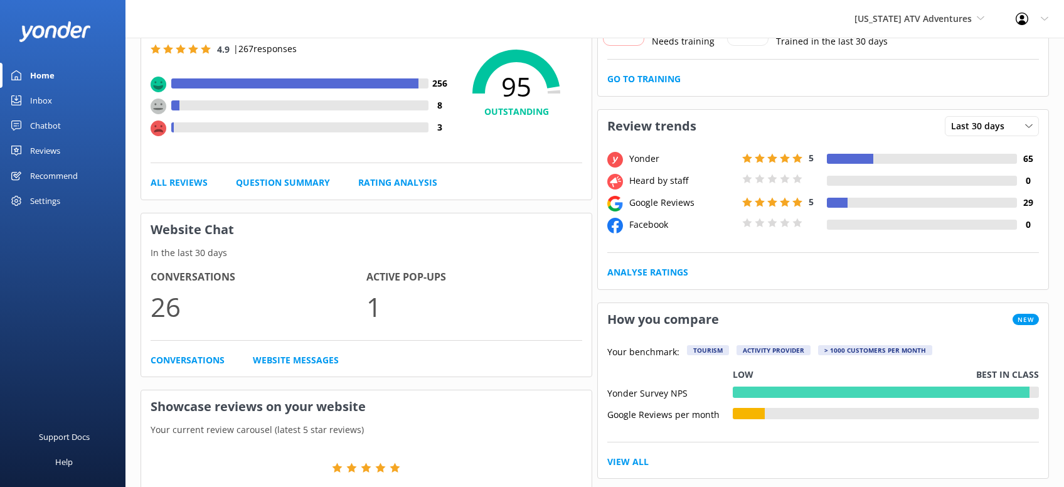
click at [59, 153] on div "Reviews" at bounding box center [45, 150] width 30 height 25
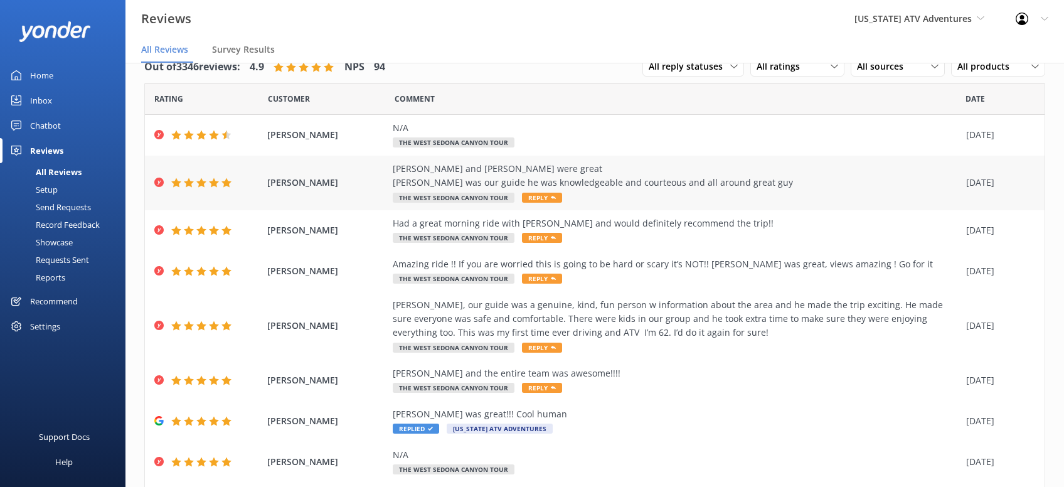
click at [532, 196] on span "Reply" at bounding box center [542, 198] width 40 height 10
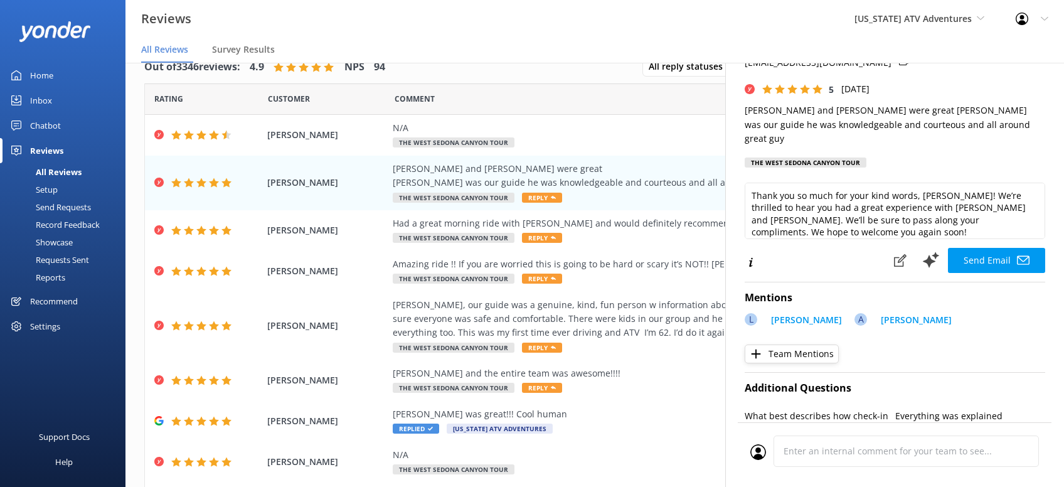
scroll to position [80, 0]
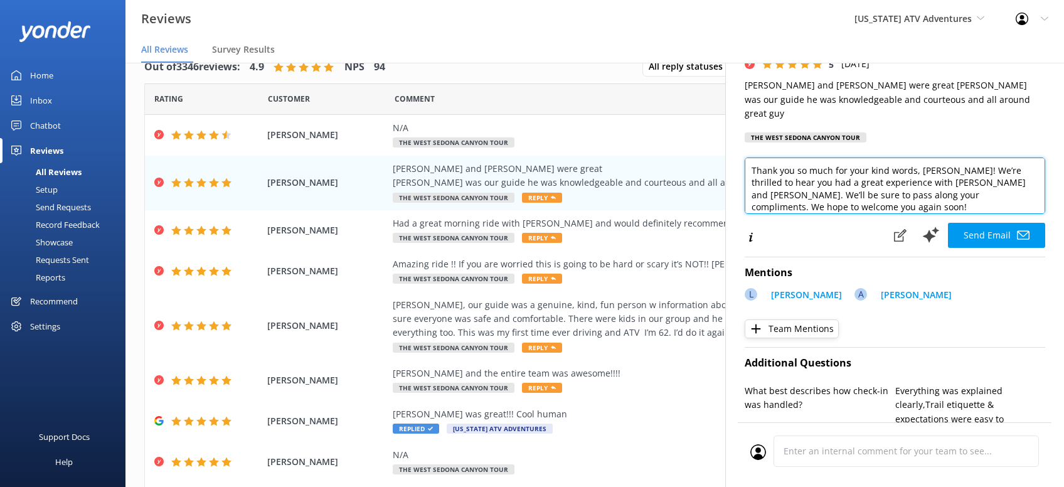
click at [1031, 180] on textarea "Thank you so much for your kind words, [PERSON_NAME]! We’re thrilled to hear yo…" at bounding box center [895, 186] width 301 height 56
paste textarea "[PERSON_NAME][DEMOGRAPHIC_DATA]"
type textarea "Thank you so much for your kind words, [PERSON_NAME]! We’re thrilled to hear yo…"
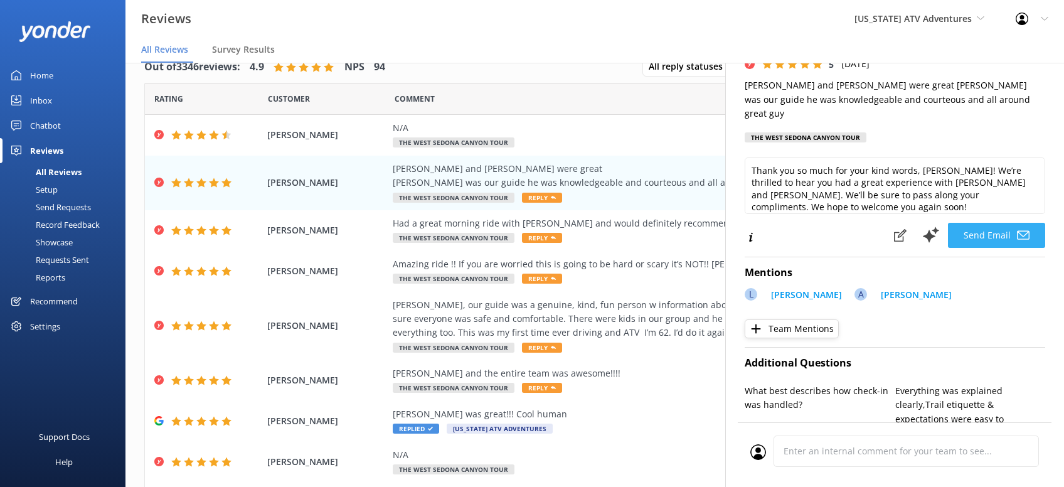
click at [998, 223] on button "Send Email" at bounding box center [996, 235] width 97 height 25
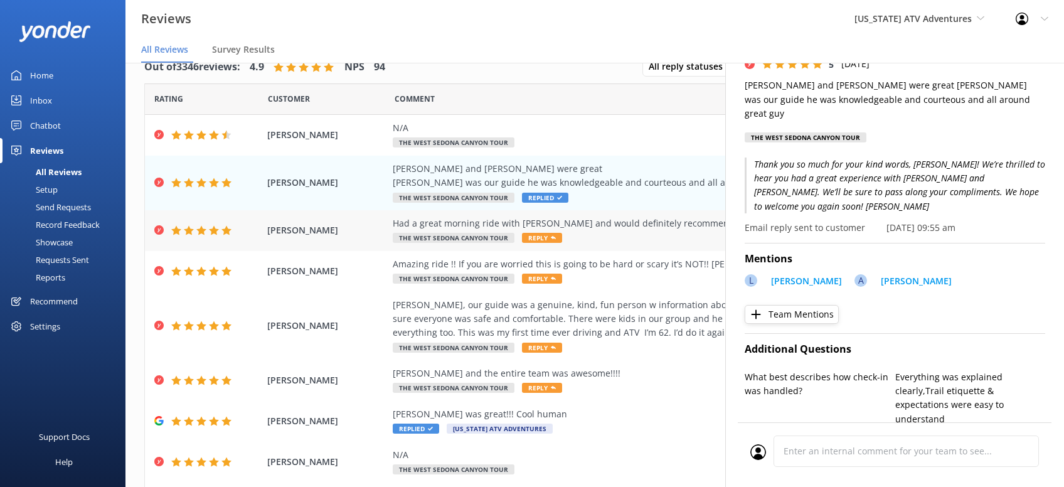
click at [551, 235] on icon at bounding box center [553, 237] width 5 height 5
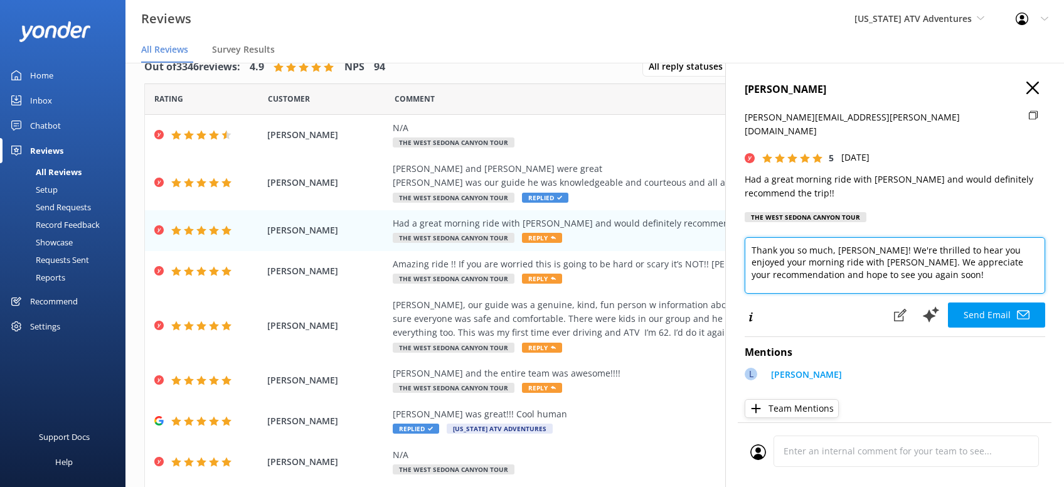
click at [898, 261] on textarea "Thank you so much, [PERSON_NAME]! We're thrilled to hear you enjoyed your morni…" at bounding box center [895, 265] width 301 height 56
paste textarea "[PERSON_NAME][DEMOGRAPHIC_DATA]"
type textarea "Thank you so much, [PERSON_NAME]! We're thrilled to hear you enjoyed your morni…"
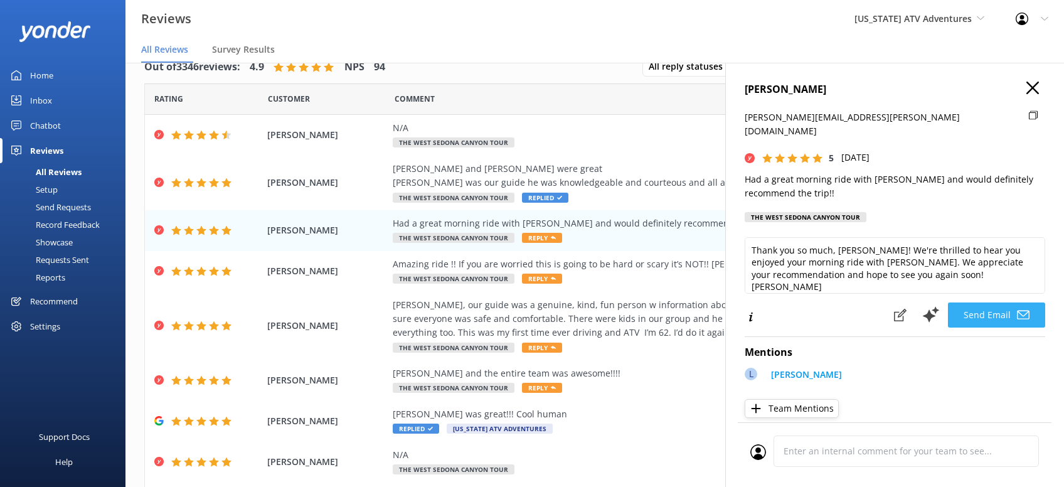
click at [994, 303] on button "Send Email" at bounding box center [996, 315] width 97 height 25
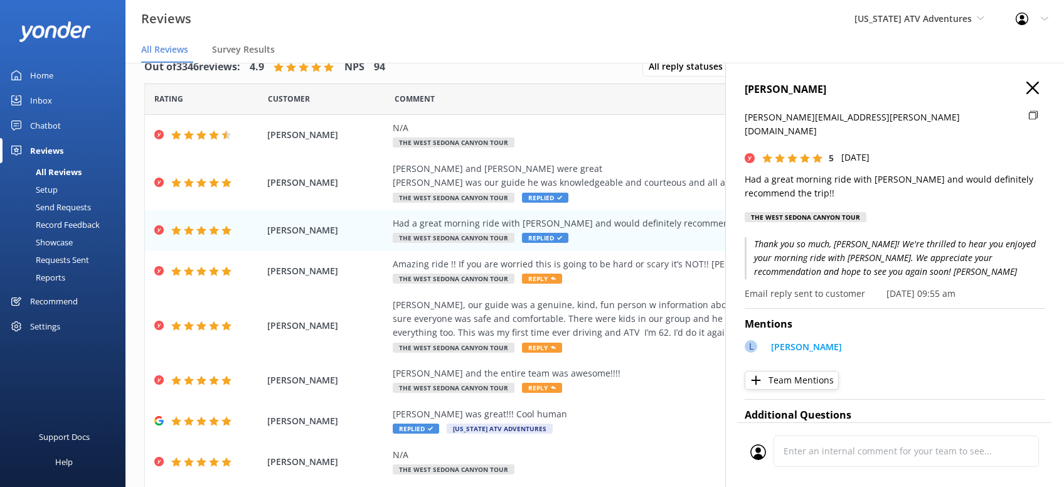
click at [1038, 88] on icon "button" at bounding box center [1033, 88] width 13 height 13
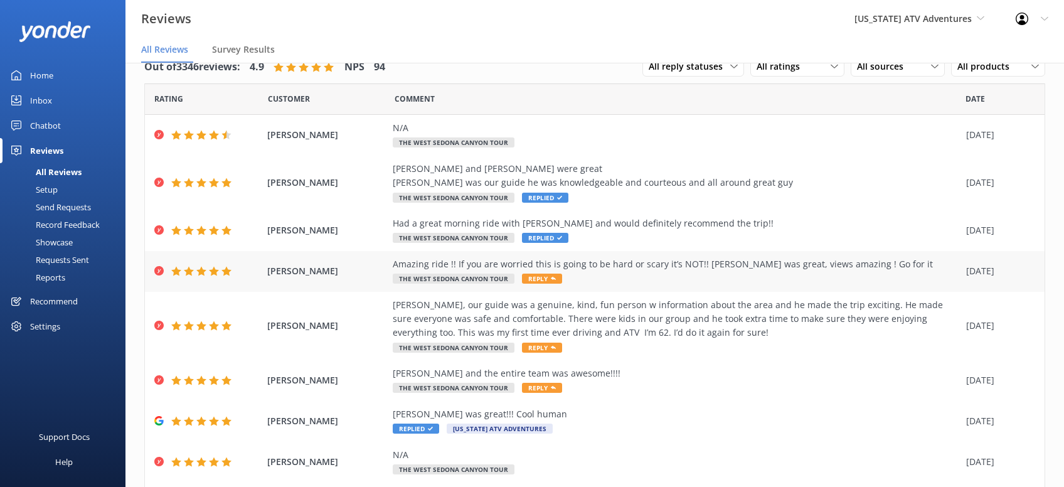
click at [556, 279] on span "Reply" at bounding box center [542, 279] width 40 height 10
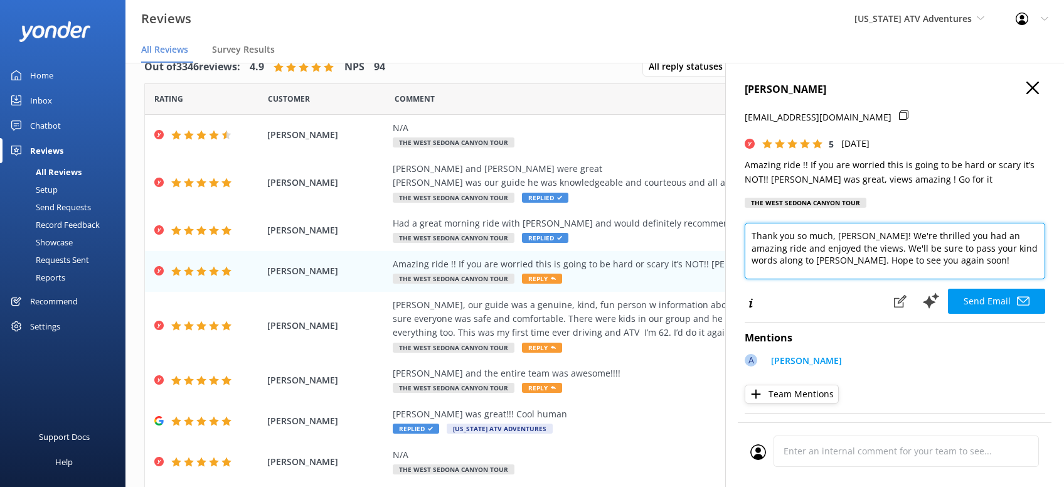
click at [924, 261] on textarea "Thank you so much, [PERSON_NAME]! We're thrilled you had an amazing ride and en…" at bounding box center [895, 251] width 301 height 56
paste textarea "[PERSON_NAME][DEMOGRAPHIC_DATA]"
type textarea "Thank you so much, [PERSON_NAME]! We're thrilled you had an amazing ride and en…"
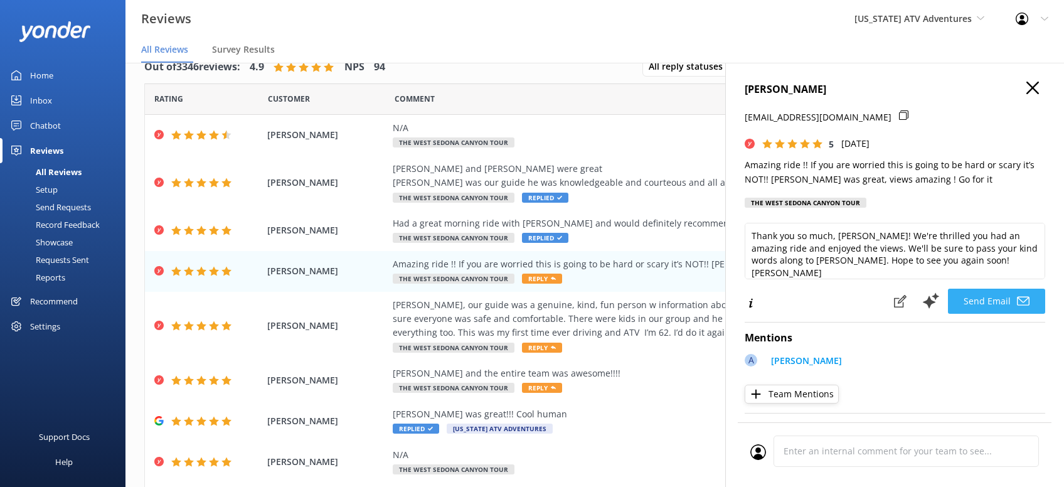
click at [991, 289] on button "Send Email" at bounding box center [996, 301] width 97 height 25
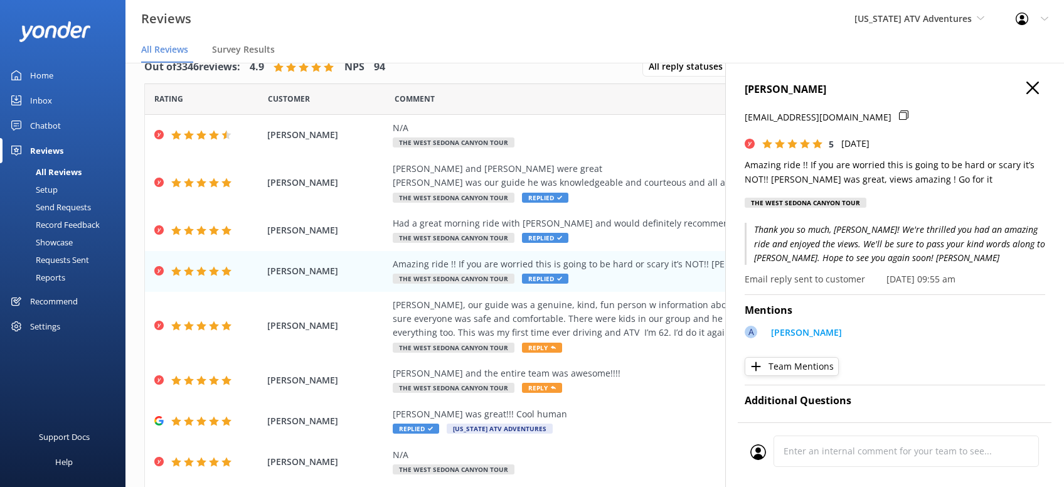
click at [1037, 92] on use "button" at bounding box center [1033, 88] width 13 height 13
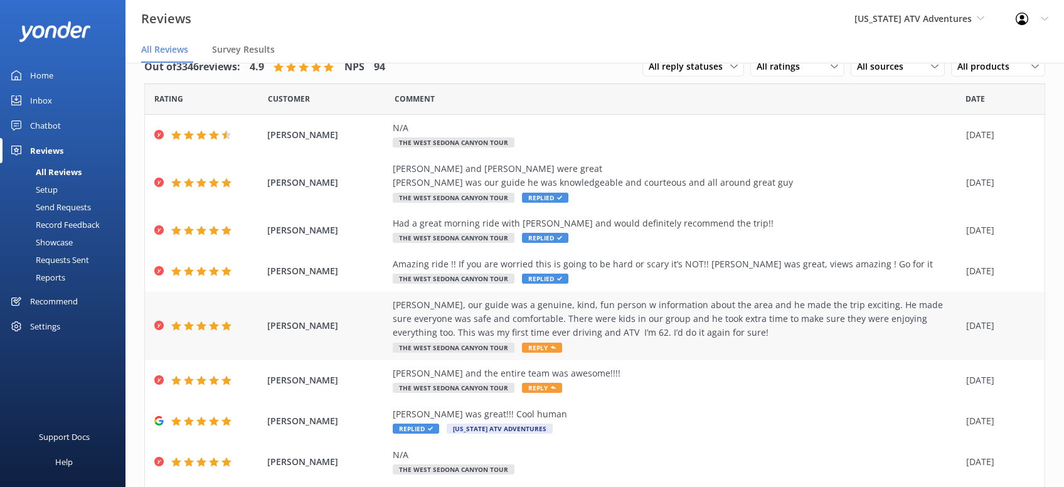
click at [724, 326] on div "[PERSON_NAME], our guide was a genuine, kind, fun person w information about th…" at bounding box center [676, 319] width 567 height 42
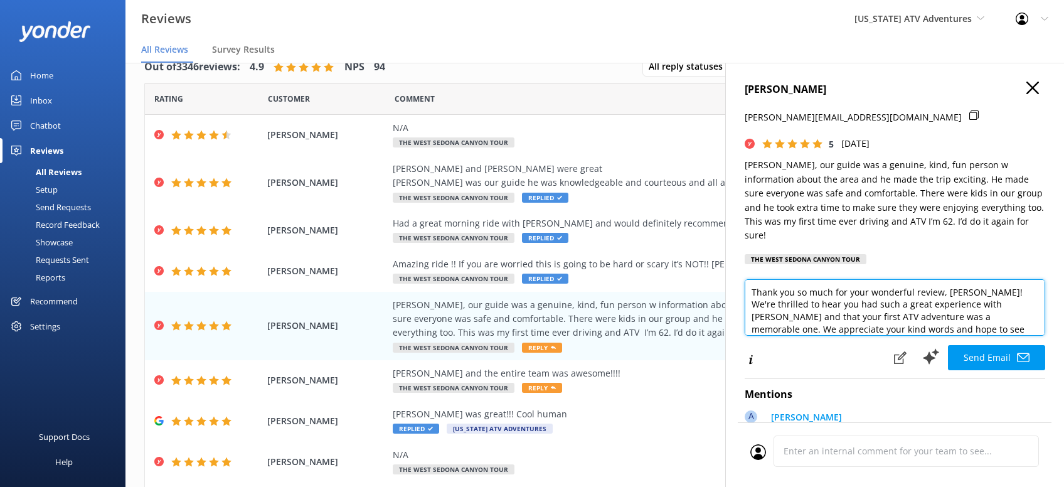
click at [980, 314] on textarea "Thank you so much for your wonderful review, [PERSON_NAME]! We're thrilled to h…" at bounding box center [895, 307] width 301 height 56
paste textarea "[PERSON_NAME][DEMOGRAPHIC_DATA]"
type textarea "Thank you so much for your wonderful review, [PERSON_NAME]! We're thrilled to h…"
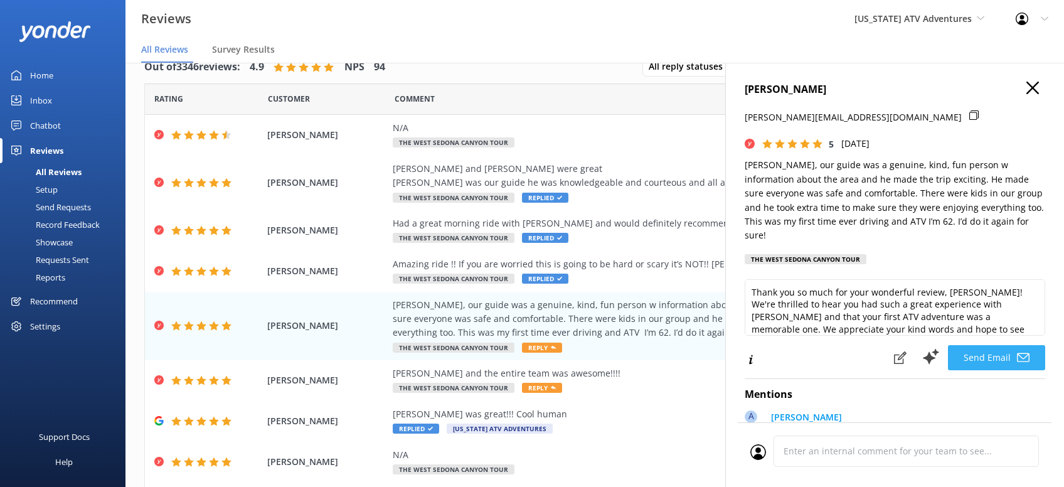
click at [1005, 345] on button "Send Email" at bounding box center [996, 357] width 97 height 25
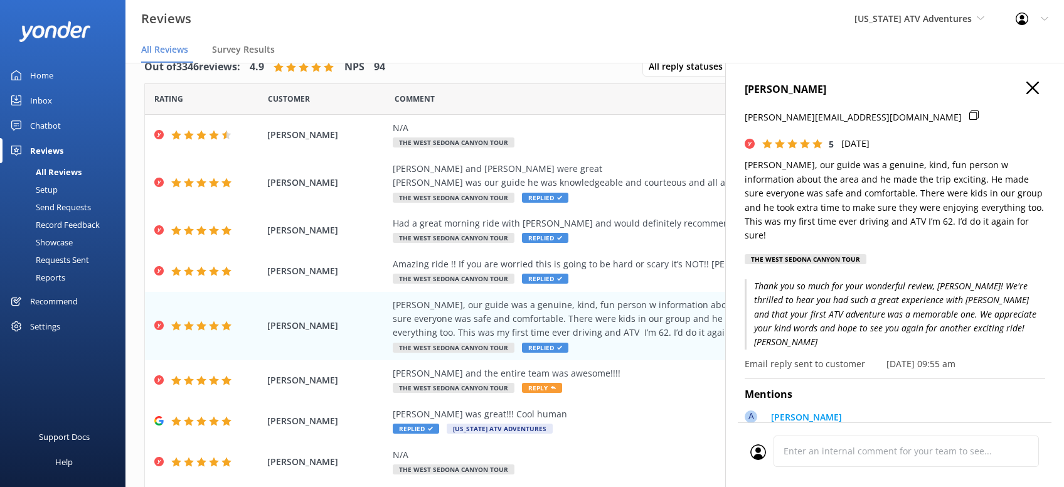
click at [1037, 92] on use "button" at bounding box center [1033, 88] width 13 height 13
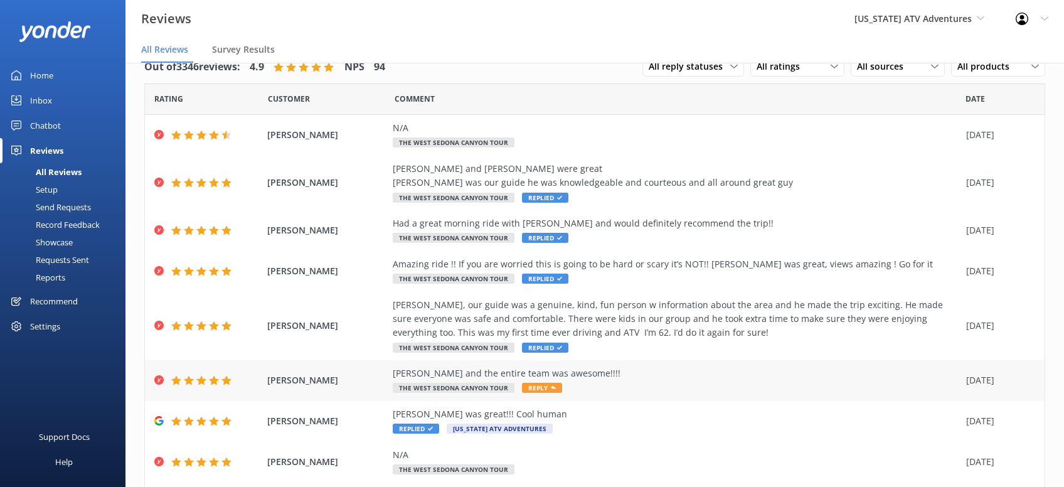
click at [551, 387] on use at bounding box center [553, 387] width 5 height 3
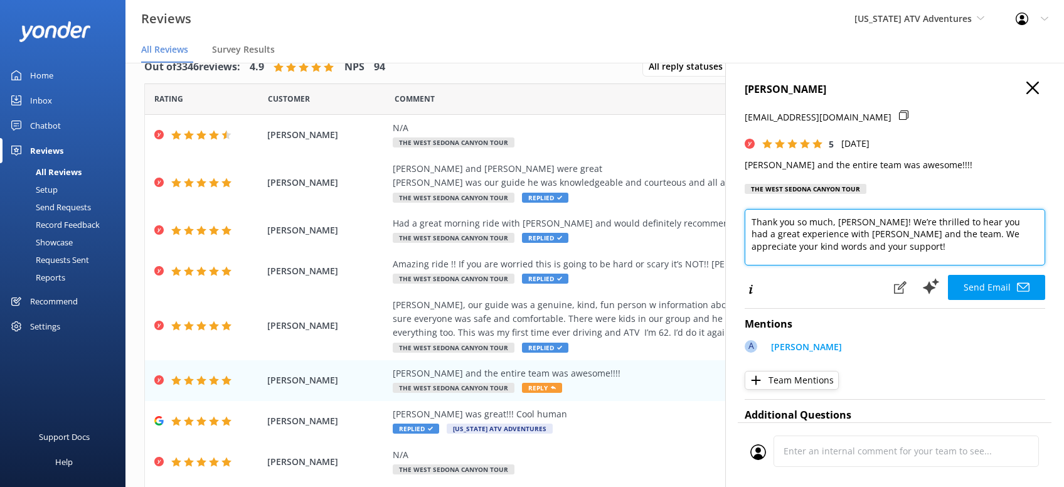
click at [863, 249] on textarea "Thank you so much, [PERSON_NAME]! We’re thrilled to hear you had a great experi…" at bounding box center [895, 237] width 301 height 56
paste textarea "[PERSON_NAME][DEMOGRAPHIC_DATA]"
type textarea "Thank you so much, [PERSON_NAME]! We’re thrilled to hear you had a great experi…"
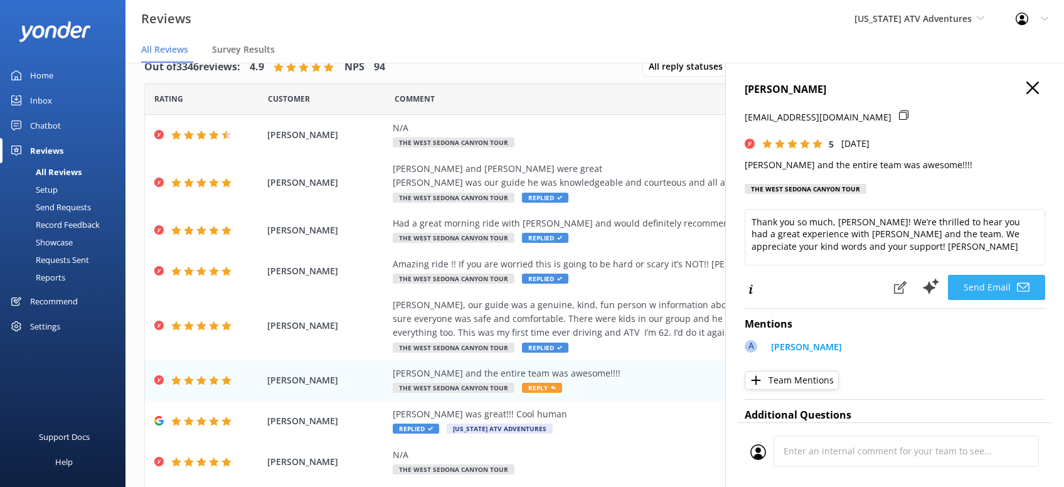
click at [962, 279] on button "Send Email" at bounding box center [996, 287] width 97 height 25
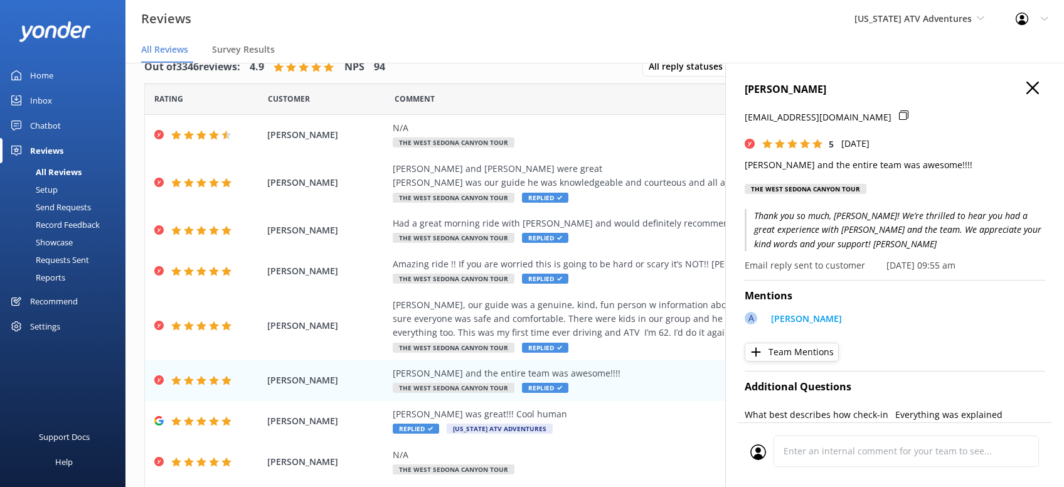
click at [1032, 87] on use "button" at bounding box center [1033, 88] width 13 height 13
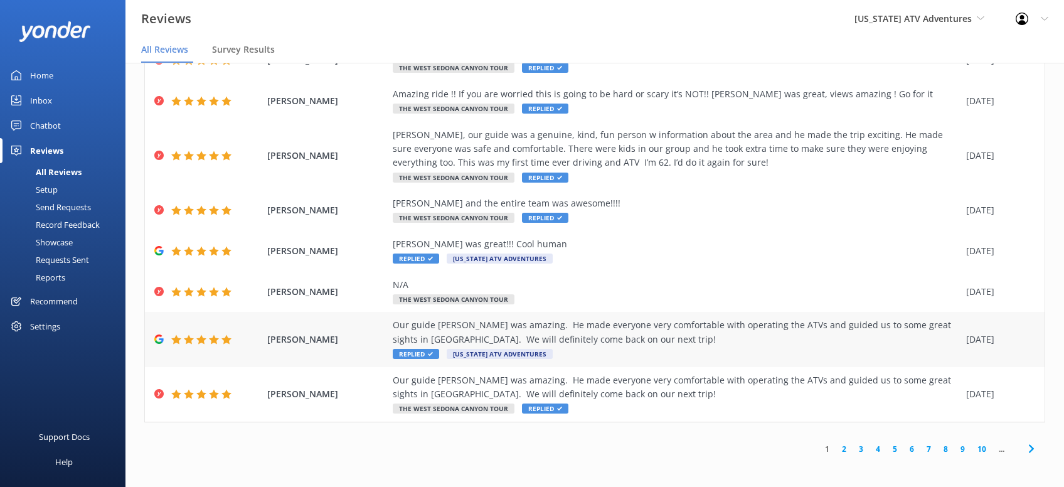
scroll to position [171, 0]
drag, startPoint x: 1032, startPoint y: 449, endPoint x: 1019, endPoint y: 424, distance: 28.4
click at [1032, 449] on use at bounding box center [1031, 448] width 5 height 8
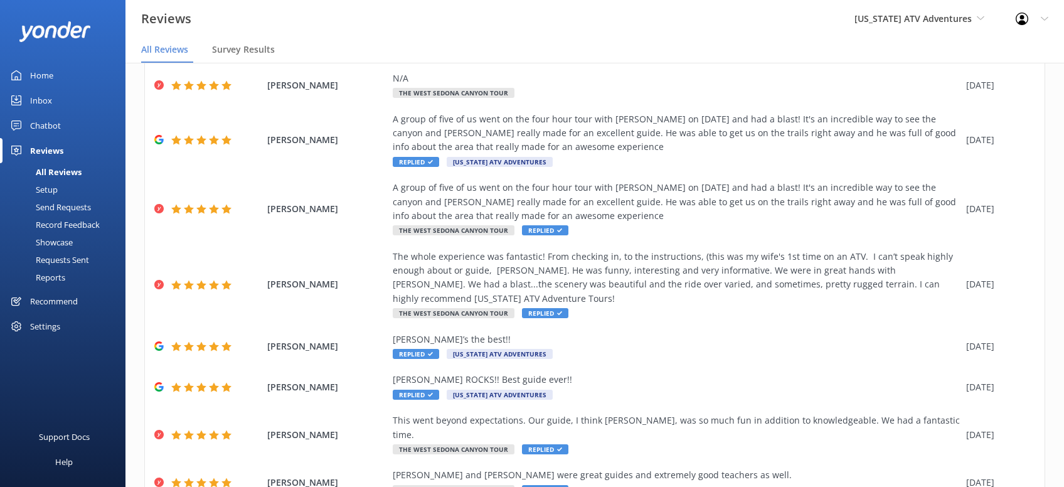
scroll to position [198, 0]
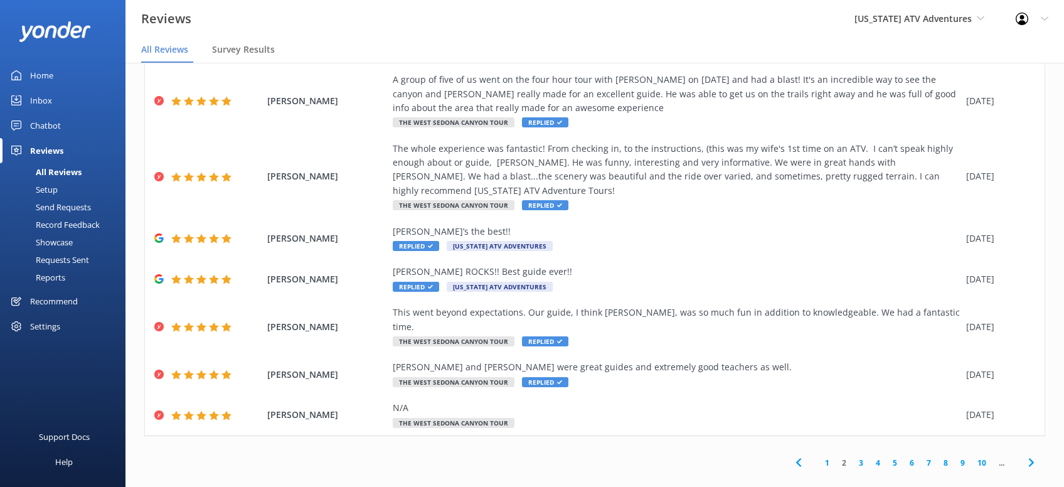
drag, startPoint x: 1028, startPoint y: 449, endPoint x: 1011, endPoint y: 447, distance: 17.1
click at [1027, 455] on icon at bounding box center [1031, 462] width 15 height 15
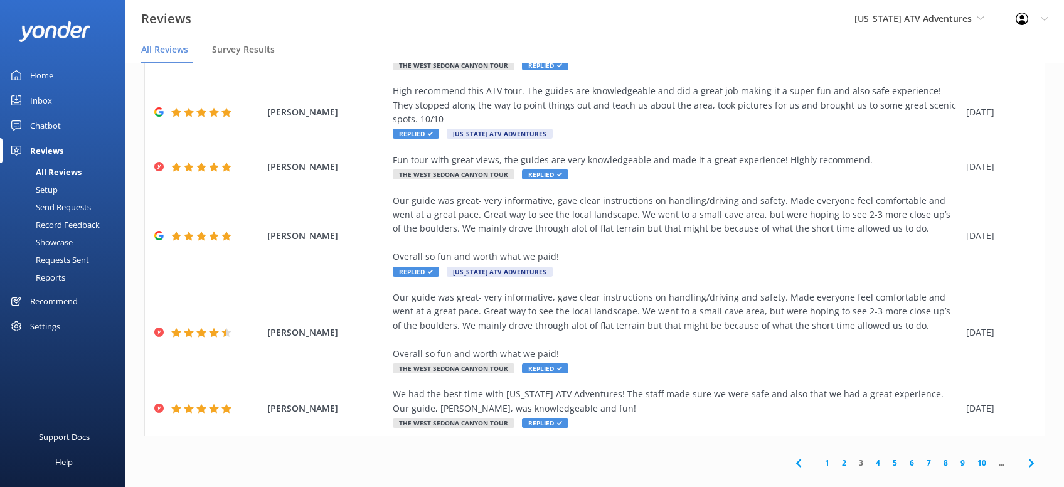
scroll to position [325, 0]
click at [1034, 455] on icon at bounding box center [1031, 462] width 15 height 15
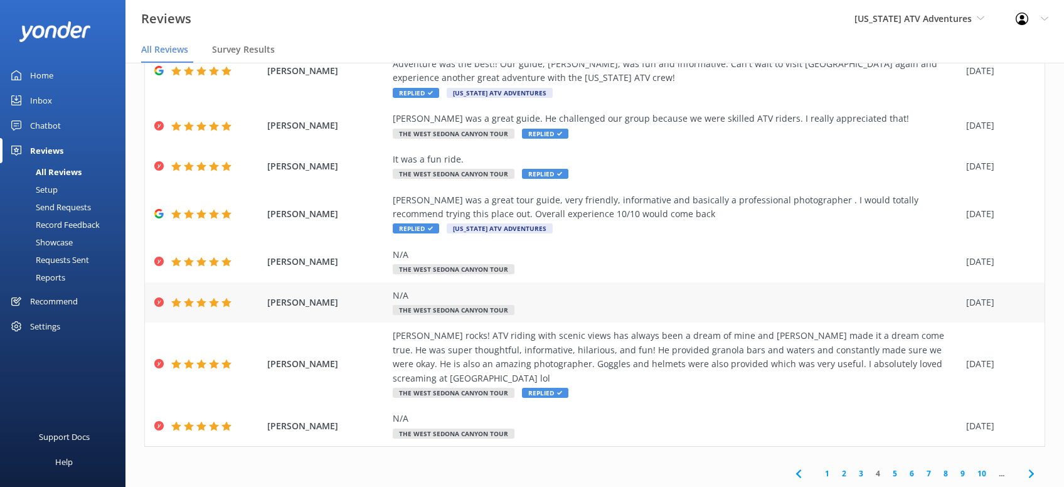
scroll to position [171, 0]
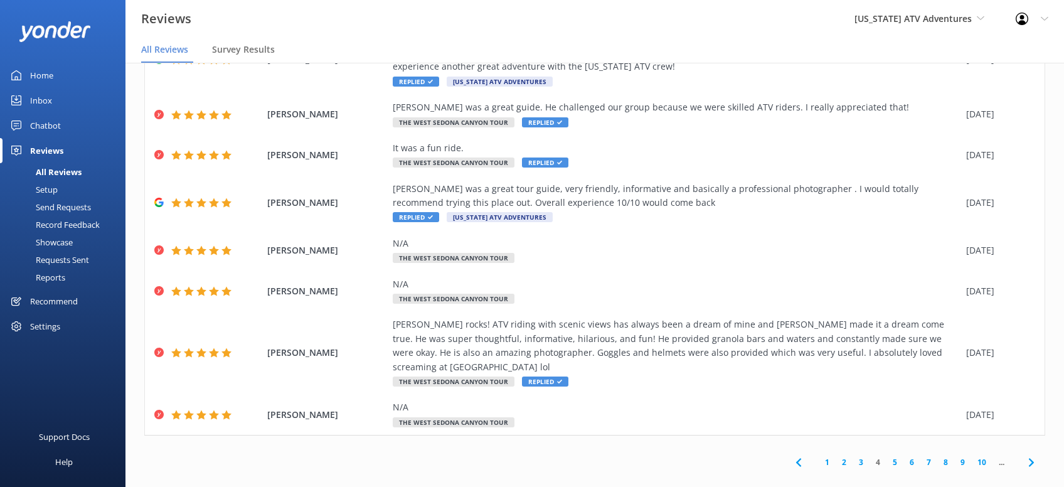
click at [1034, 455] on icon at bounding box center [1031, 462] width 15 height 15
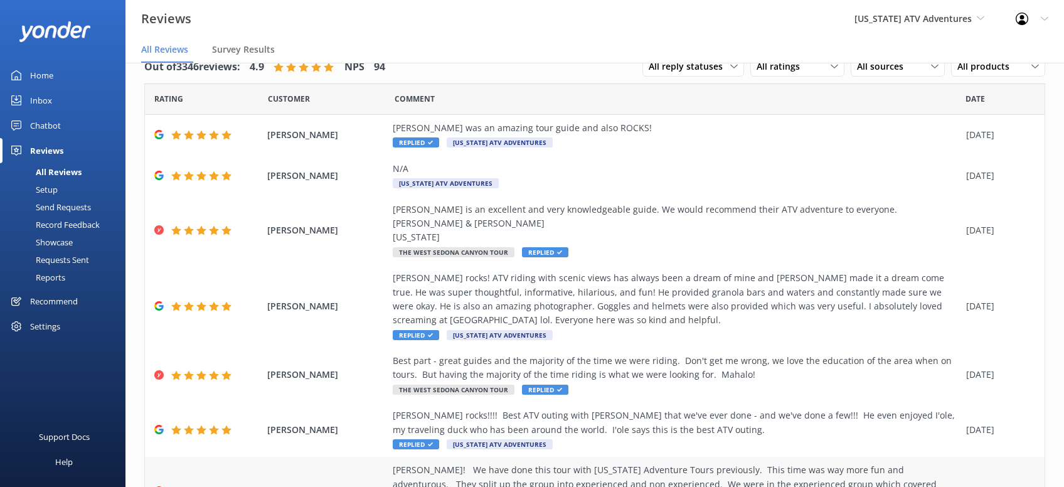
scroll to position [199, 0]
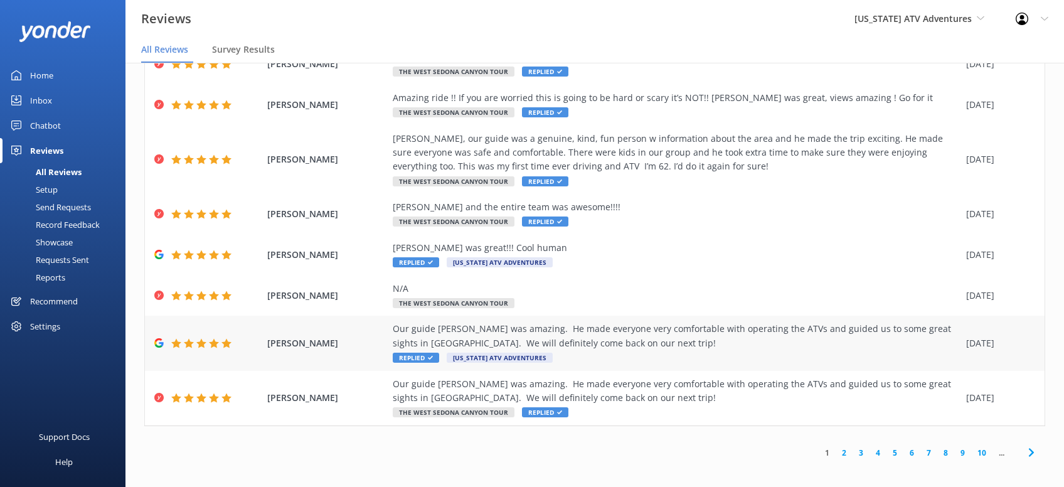
scroll to position [171, 0]
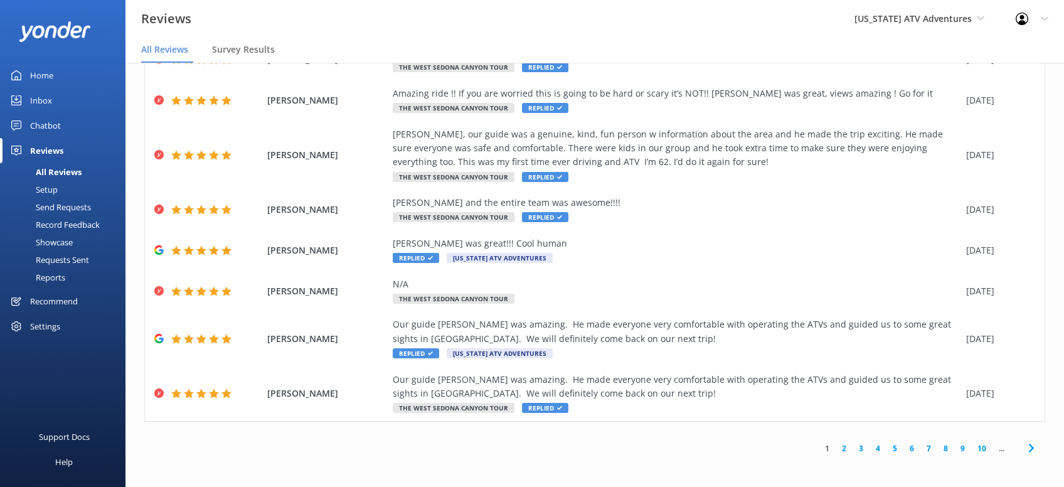
click at [1034, 450] on icon at bounding box center [1031, 448] width 15 height 15
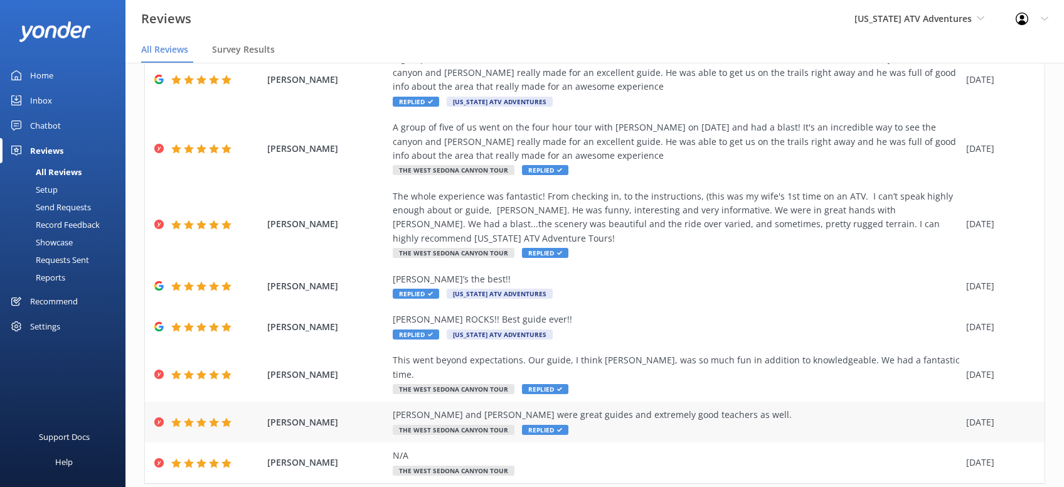
scroll to position [198, 0]
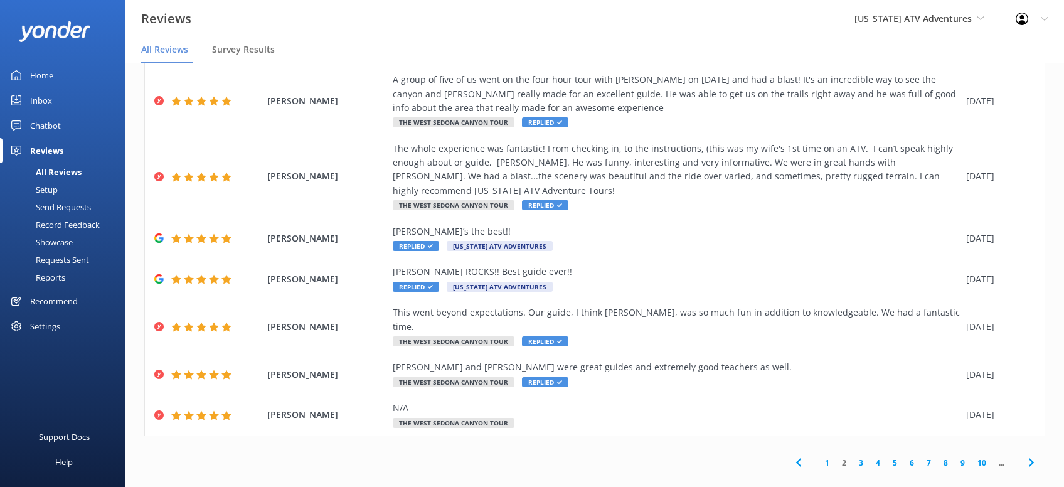
click at [1034, 455] on icon at bounding box center [1031, 462] width 15 height 15
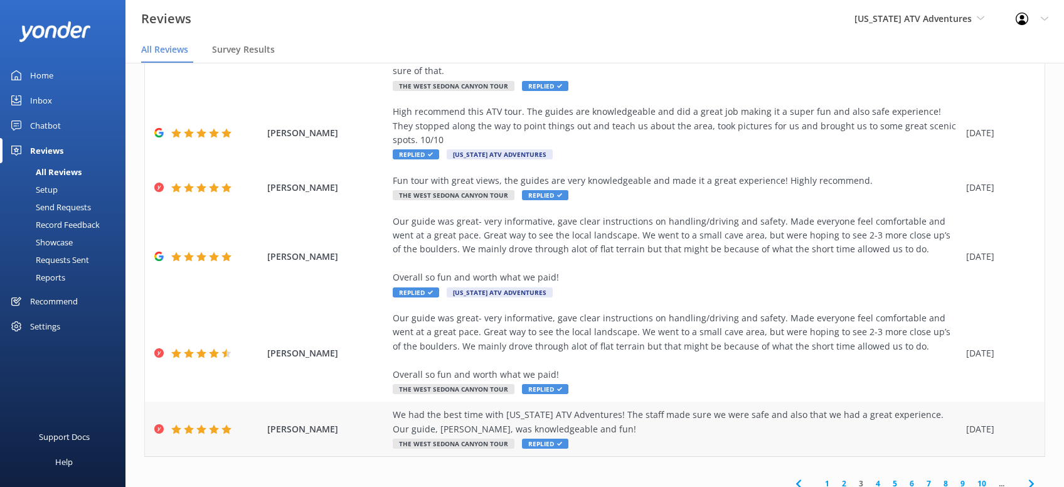
scroll to position [325, 0]
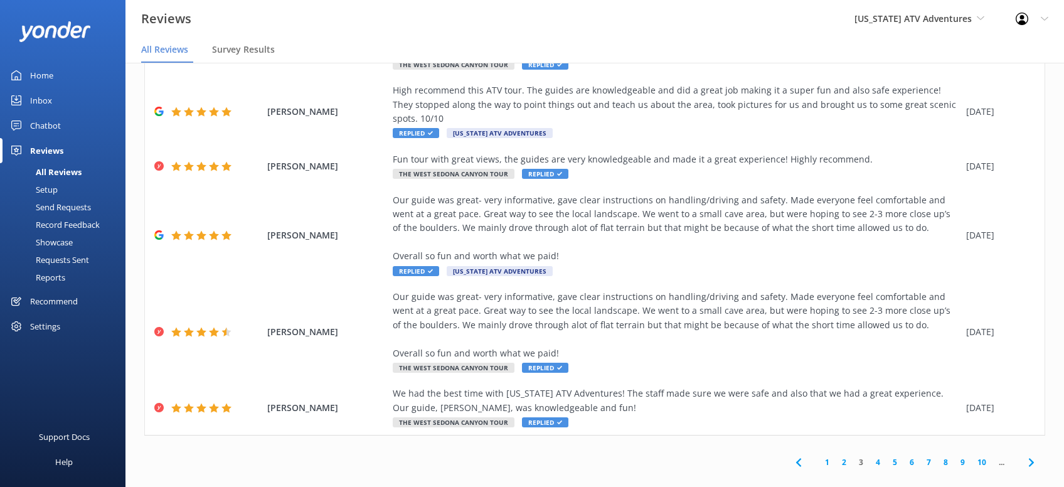
click at [1022, 449] on span at bounding box center [1031, 462] width 28 height 28
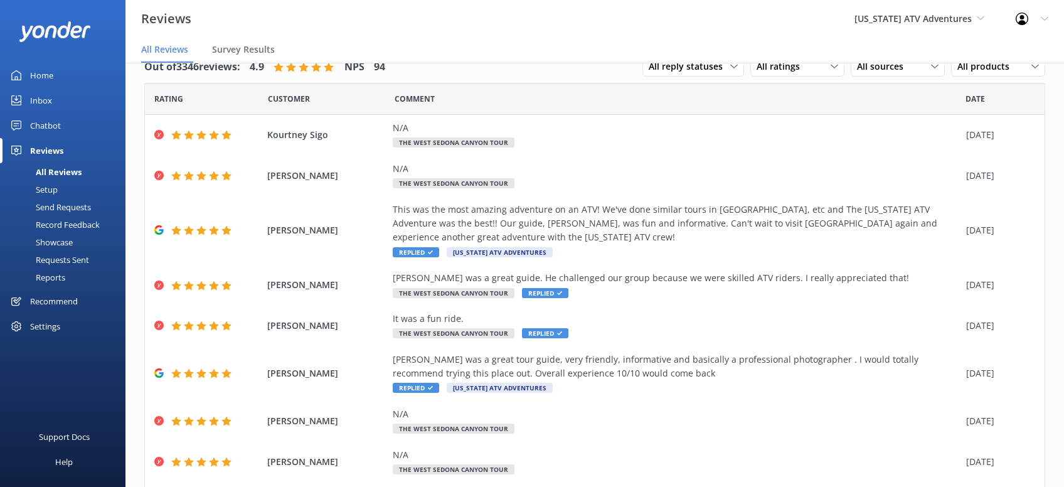
scroll to position [171, 0]
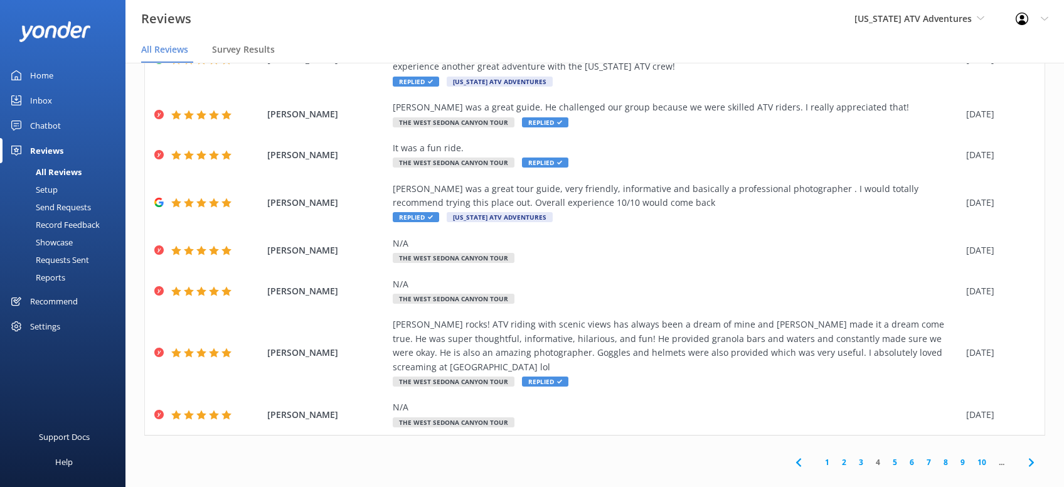
click at [1026, 455] on icon at bounding box center [1031, 462] width 15 height 15
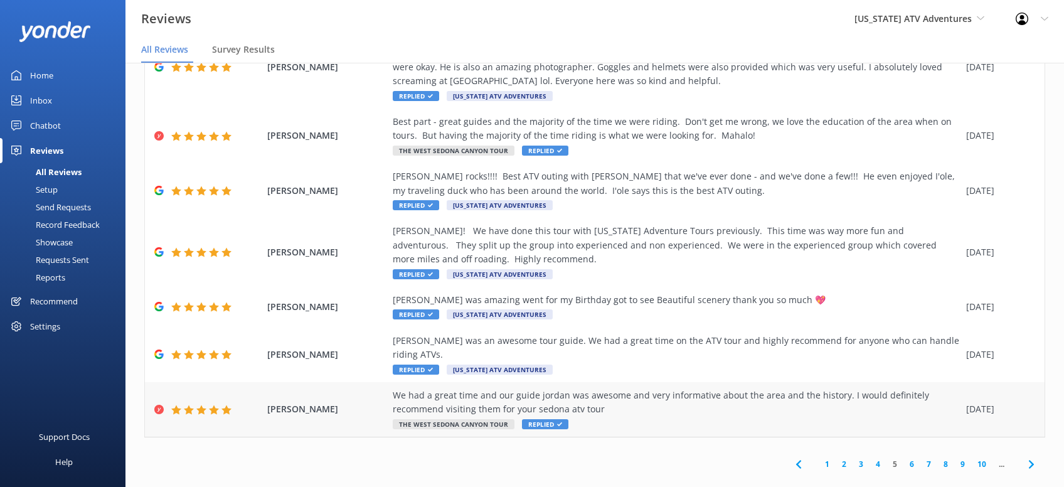
scroll to position [240, 0]
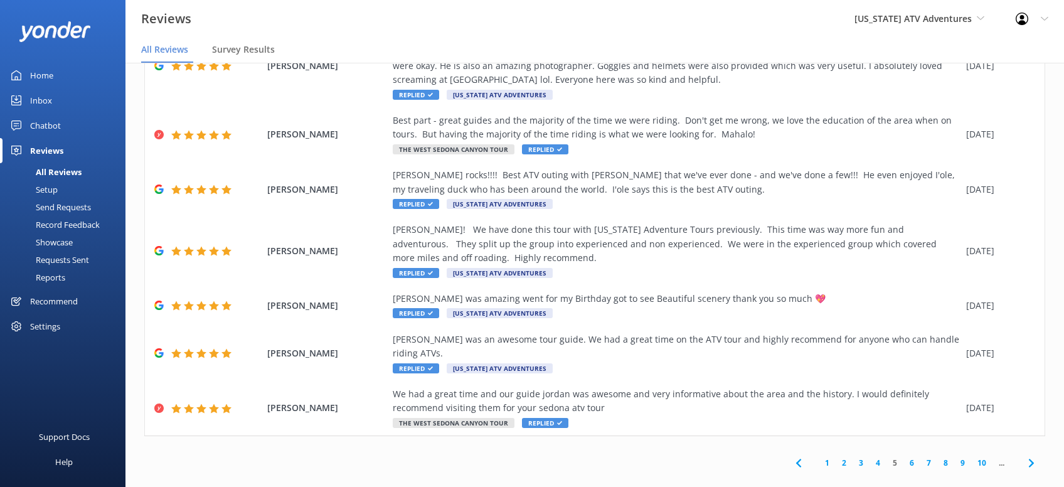
click at [1037, 456] on icon at bounding box center [1031, 463] width 15 height 15
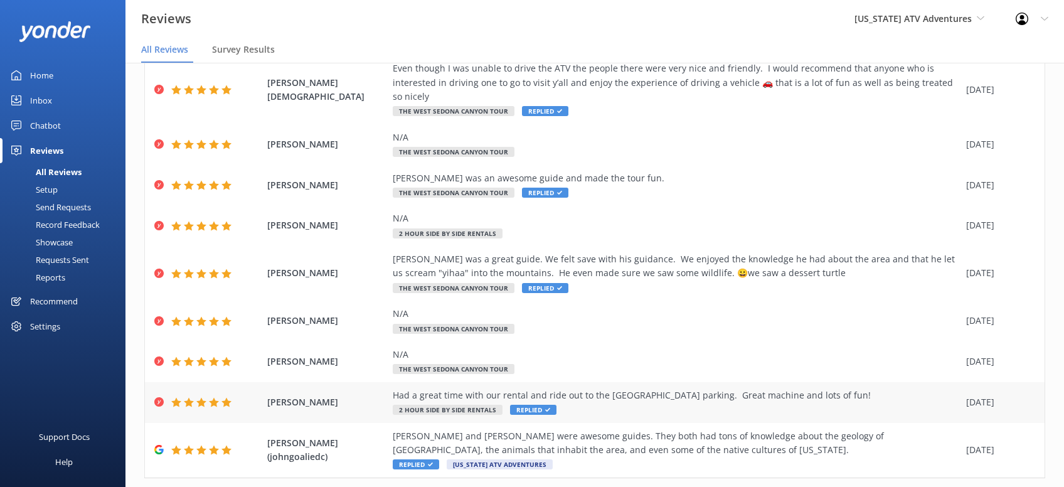
scroll to position [156, 0]
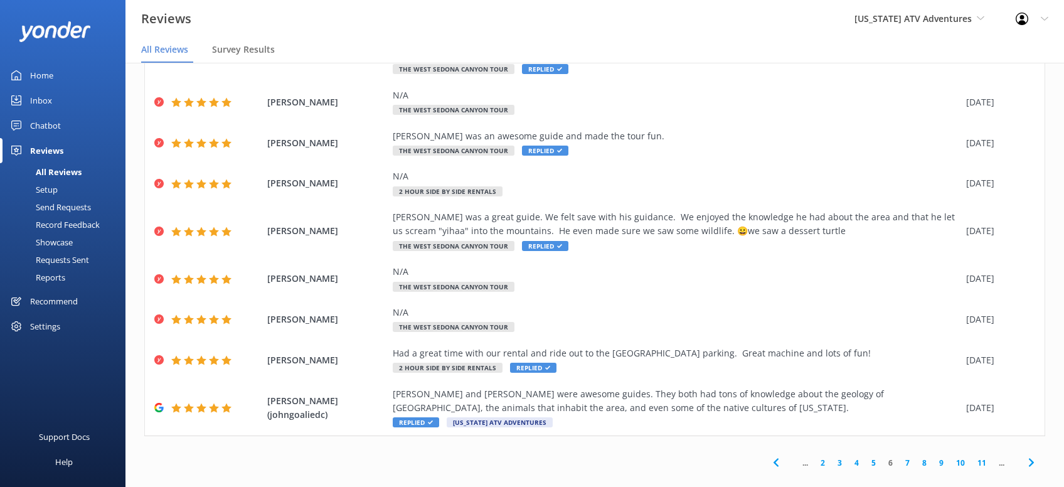
click at [1038, 455] on icon at bounding box center [1031, 462] width 15 height 15
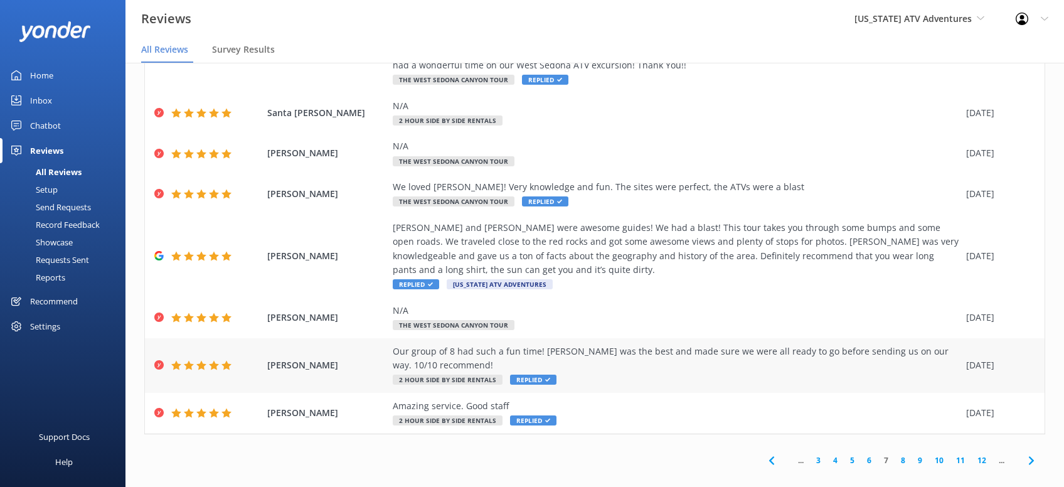
scroll to position [198, 0]
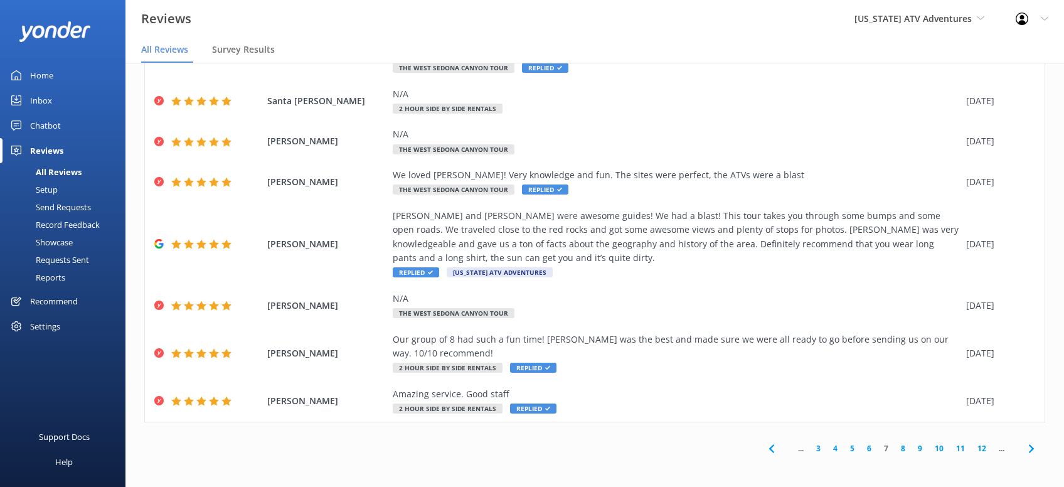
click at [1029, 452] on icon at bounding box center [1031, 448] width 15 height 15
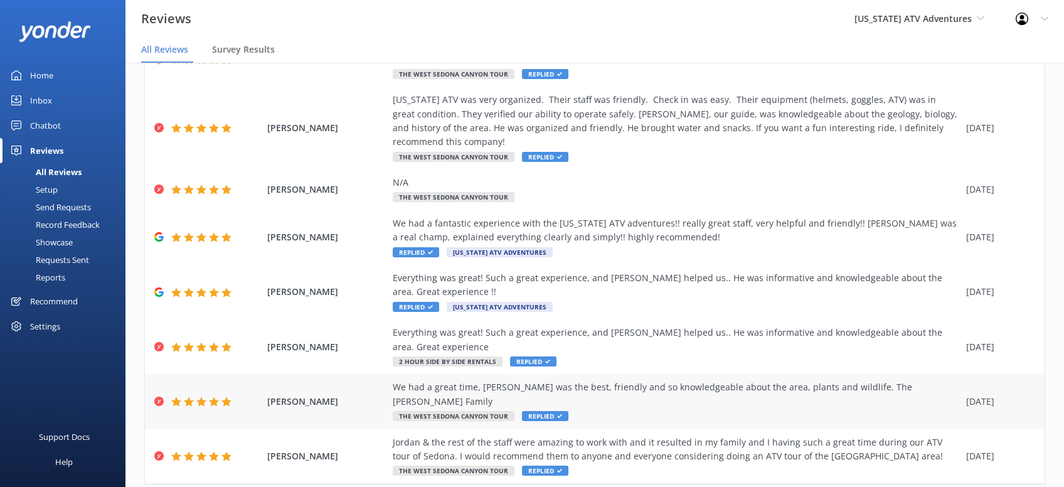
scroll to position [185, 0]
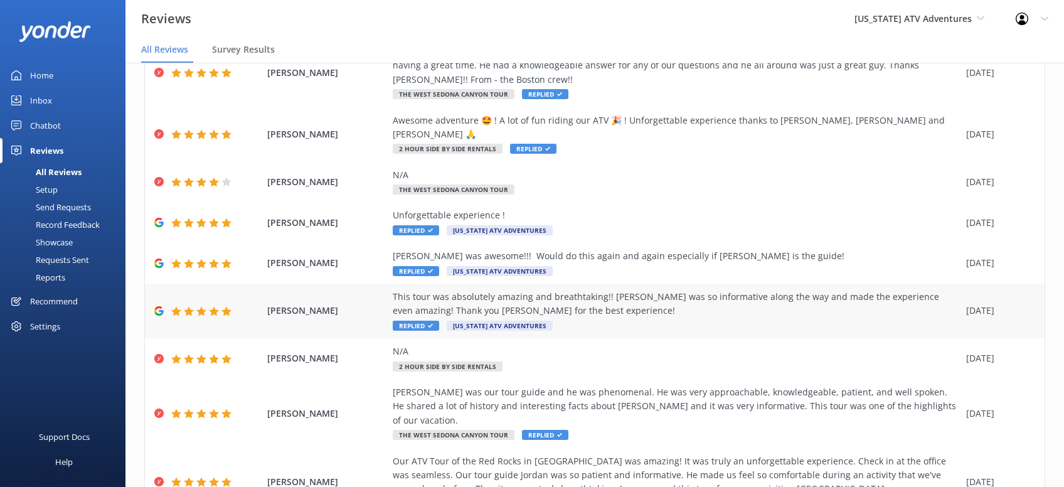
scroll to position [213, 0]
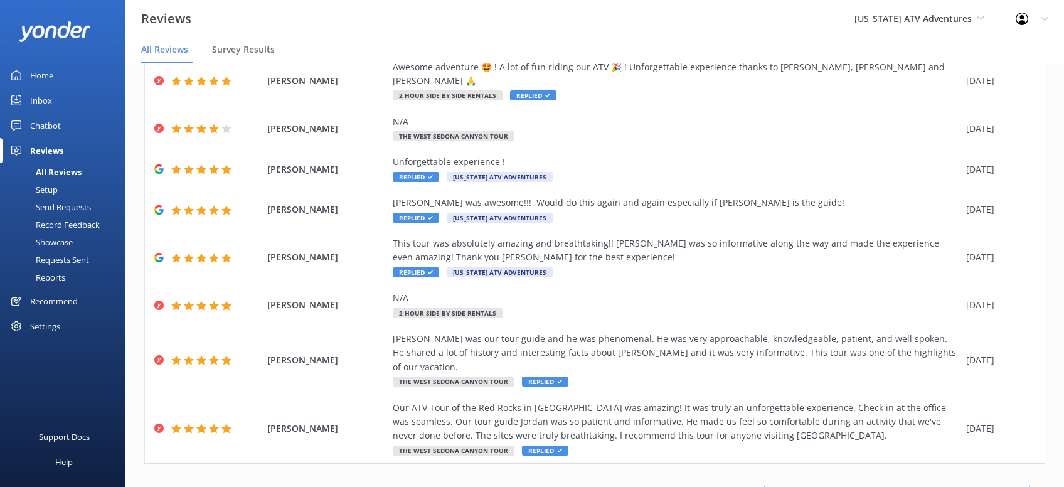
click at [1034, 483] on icon at bounding box center [1031, 490] width 15 height 15
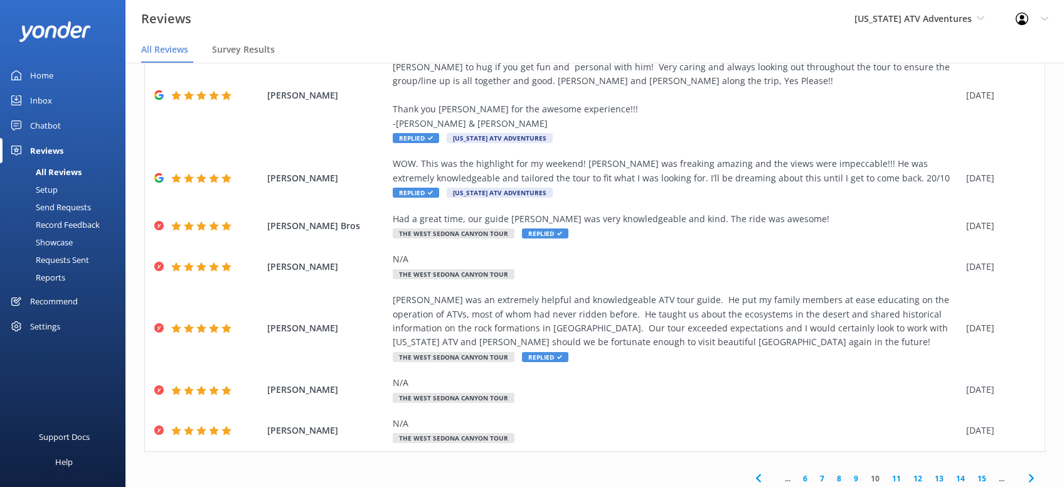
scroll to position [311, 0]
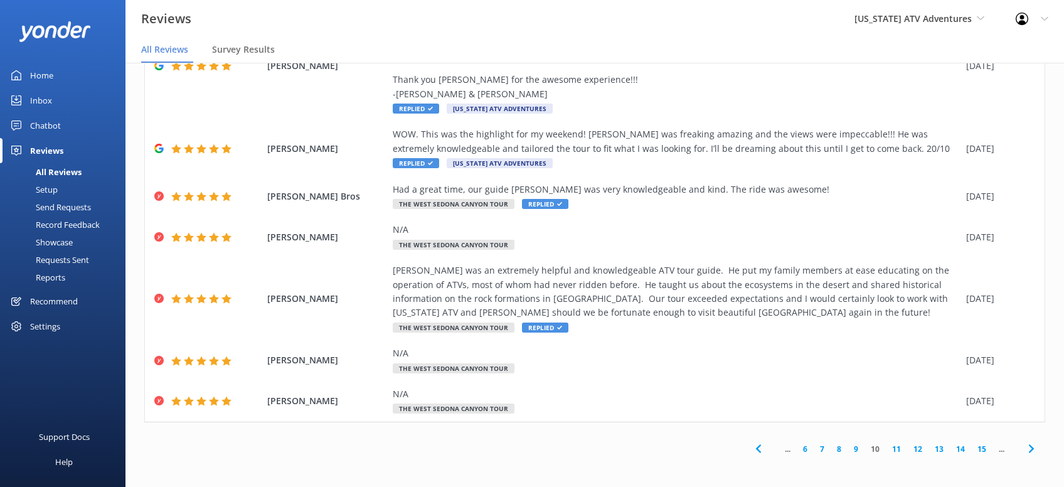
click at [1034, 449] on icon at bounding box center [1031, 448] width 15 height 15
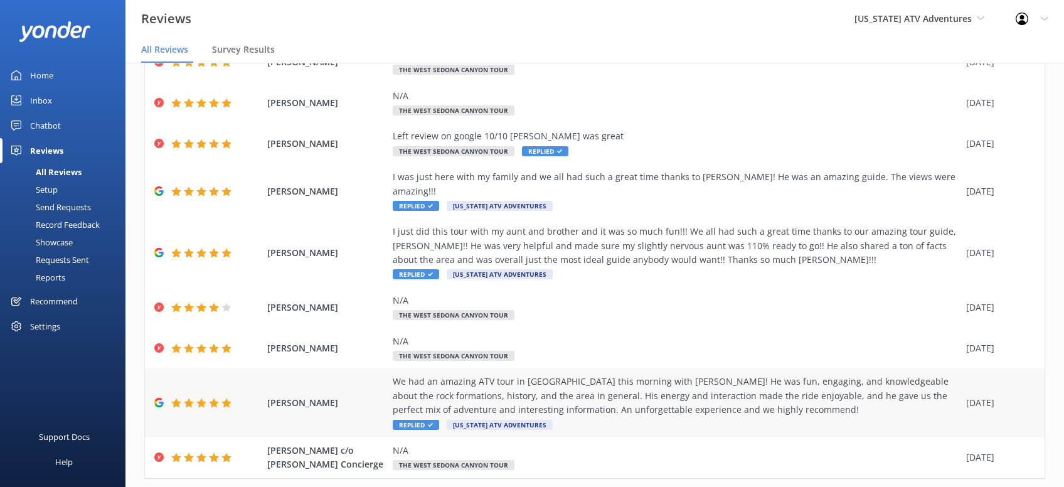
scroll to position [156, 0]
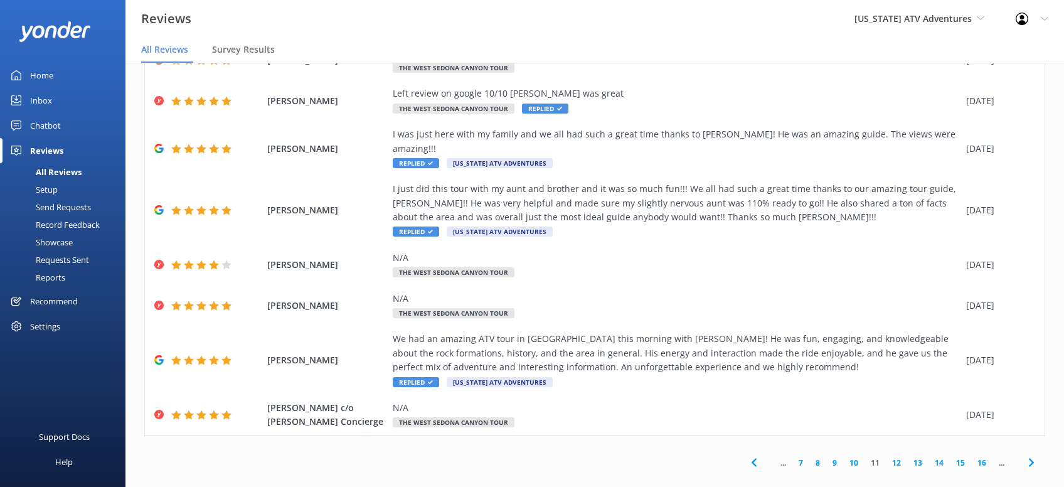
click at [985, 17] on div "Arizona ATV Adventures Sedona Off-Road Center Arizona Safari Jeep Tours Arizona…" at bounding box center [919, 19] width 161 height 38
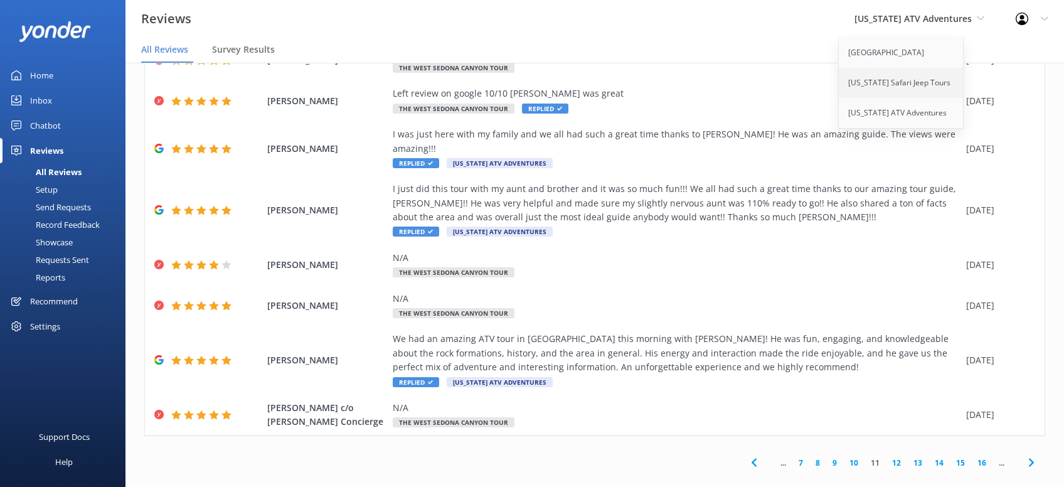
click at [930, 80] on link "[US_STATE] Safari Jeep Tours" at bounding box center [902, 83] width 126 height 30
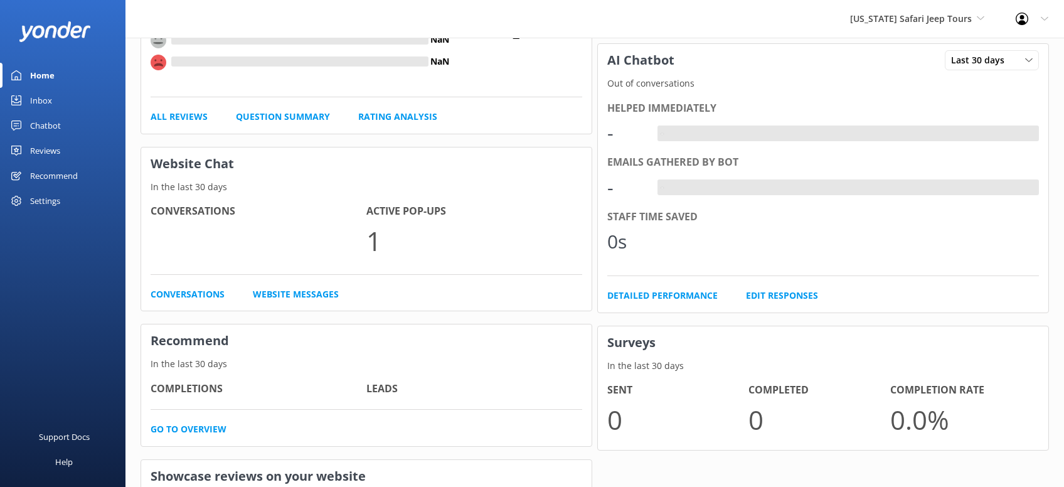
scroll to position [333, 0]
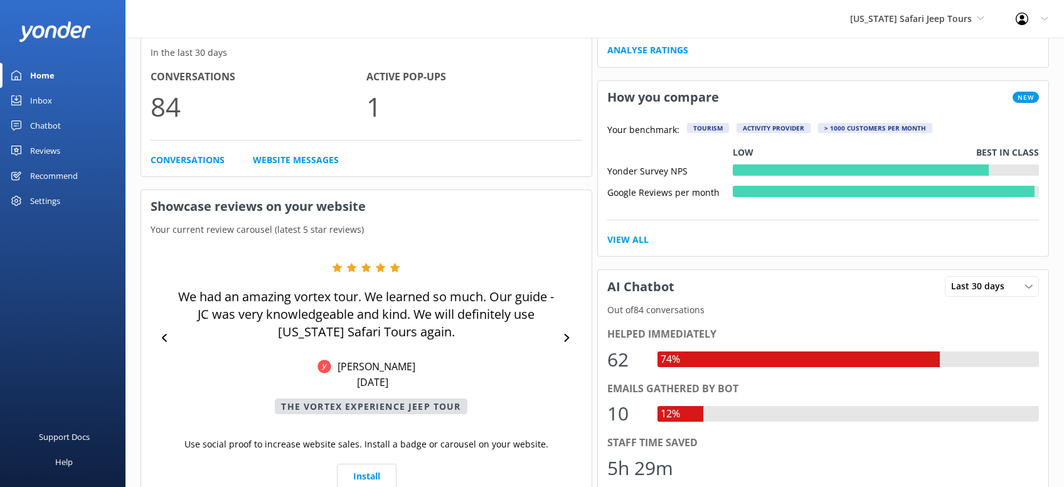
click at [54, 154] on div "Reviews" at bounding box center [45, 150] width 30 height 25
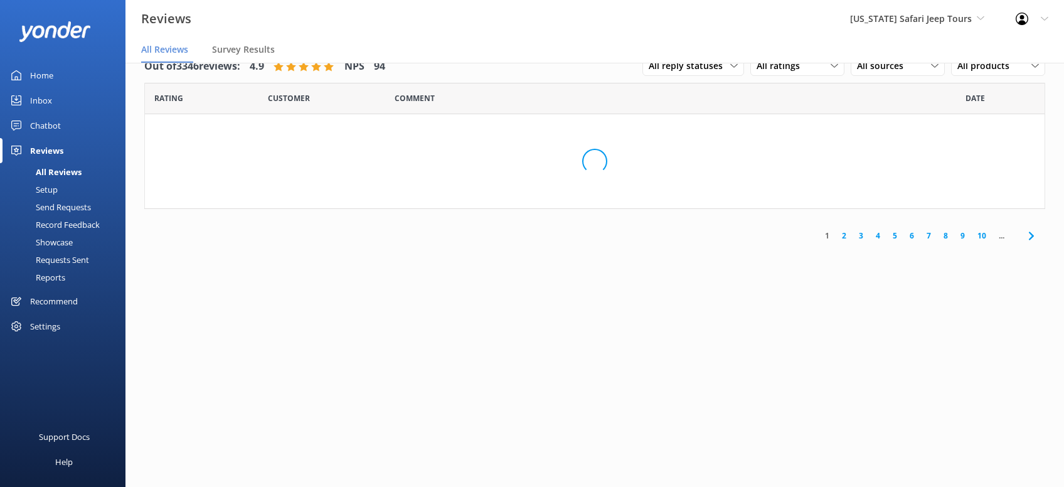
scroll to position [24, 0]
